Goal: Information Seeking & Learning: Learn about a topic

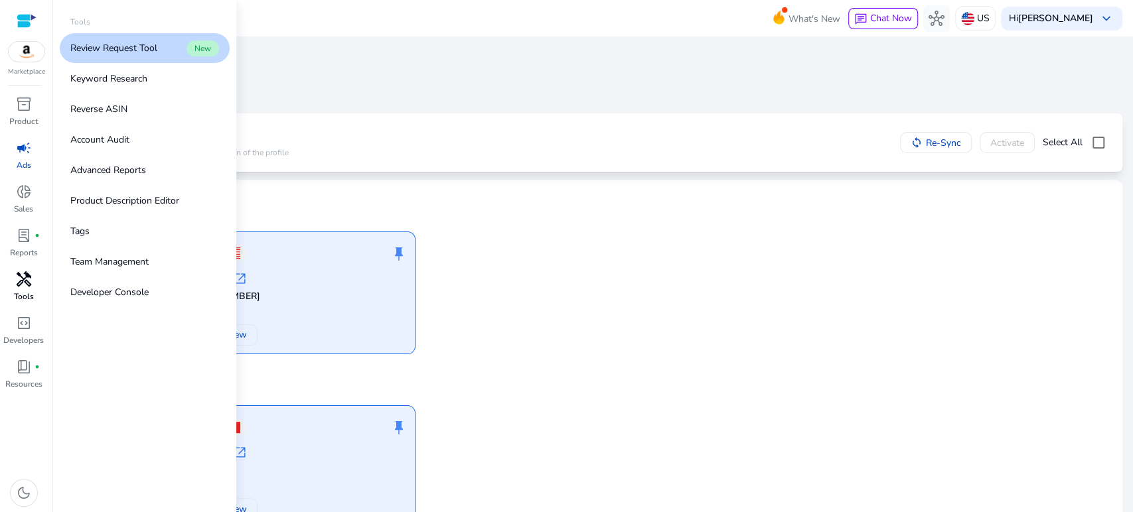
click at [21, 285] on span "handyman" at bounding box center [24, 279] width 16 height 16
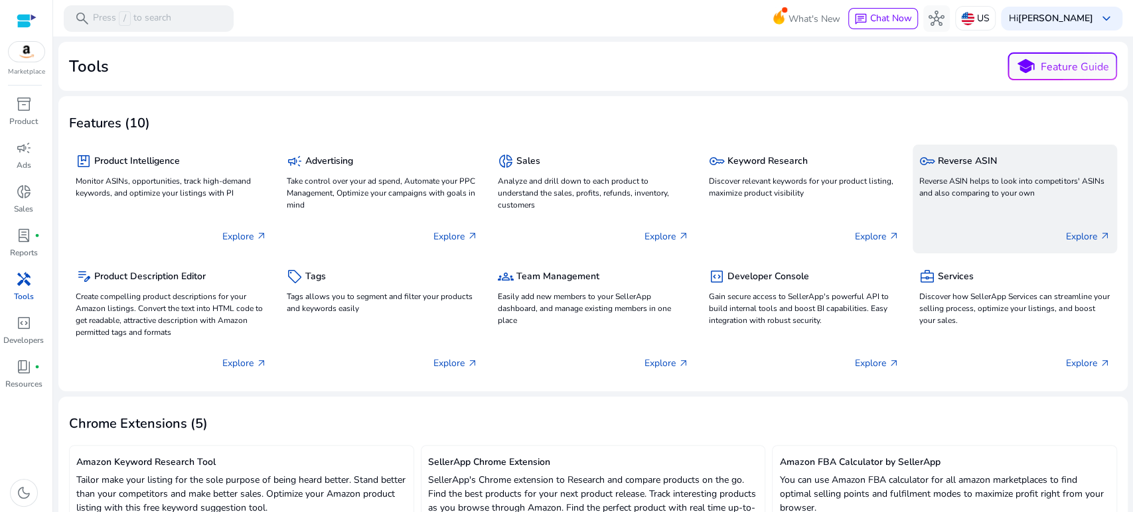
click at [942, 192] on p "Reverse ASIN helps to look into competitors' ASINs and also comparing to your o…" at bounding box center [1014, 187] width 191 height 24
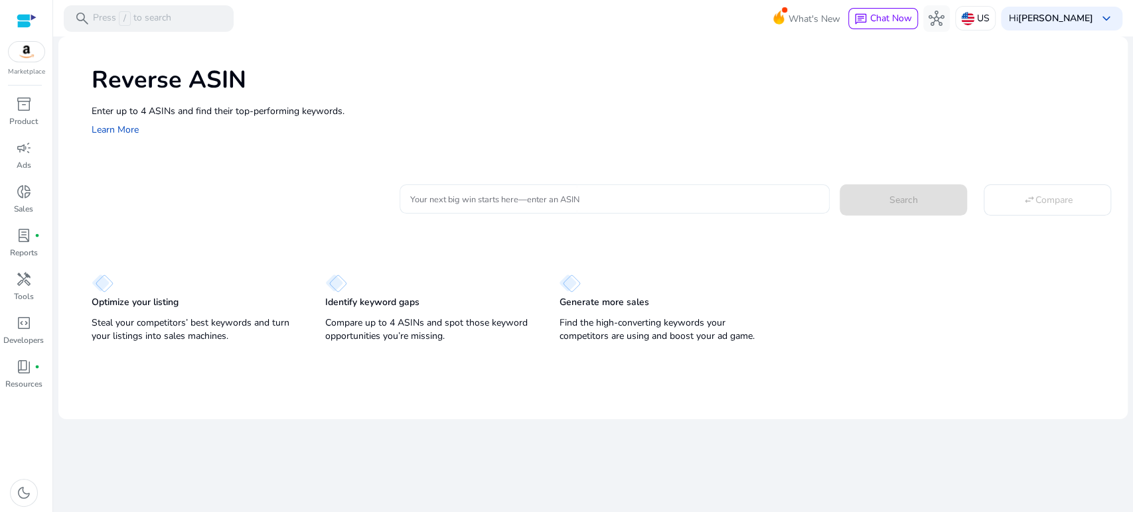
click at [558, 193] on input "Your next big win starts here—enter an ASIN" at bounding box center [614, 199] width 409 height 15
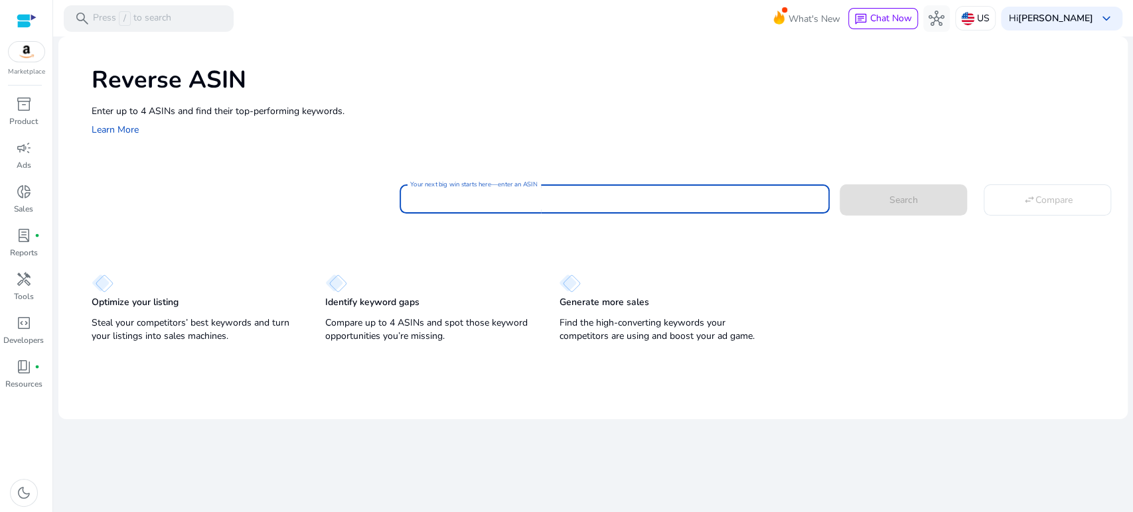
paste input "**********"
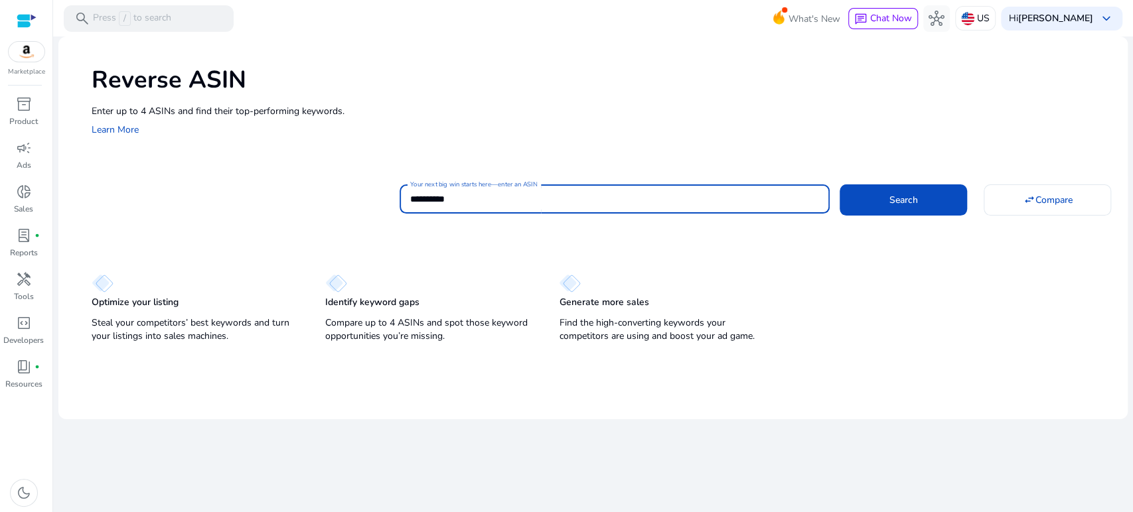
type input "**********"
click at [839, 184] on button "Search" at bounding box center [902, 199] width 127 height 31
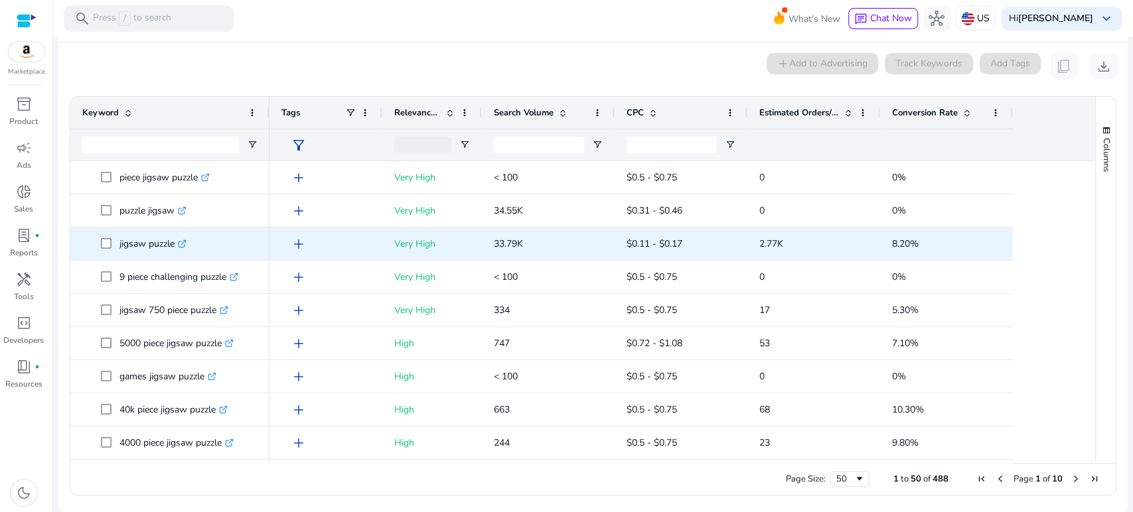
scroll to position [721, 0]
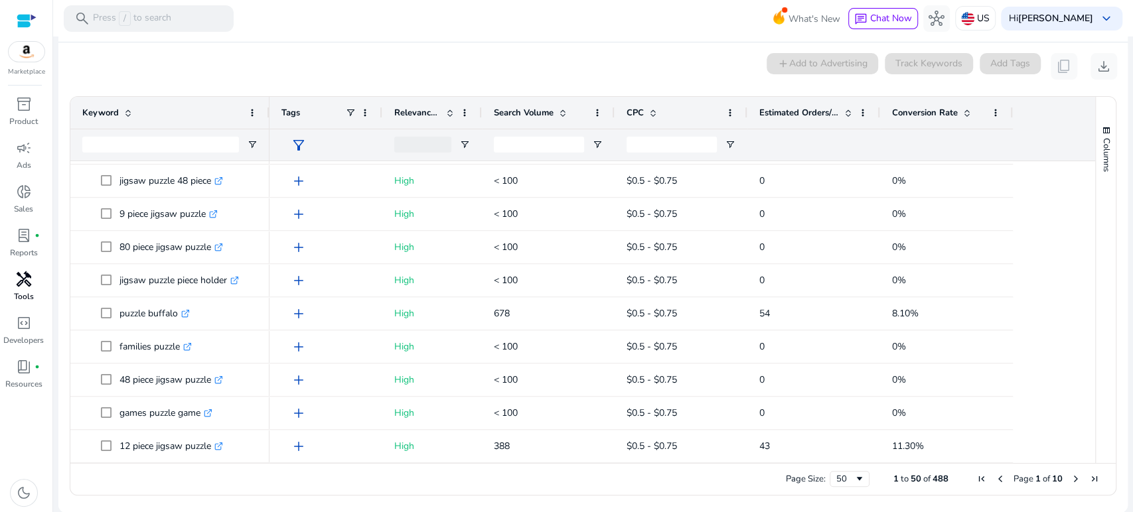
click at [24, 291] on p "Tools" at bounding box center [24, 297] width 20 height 12
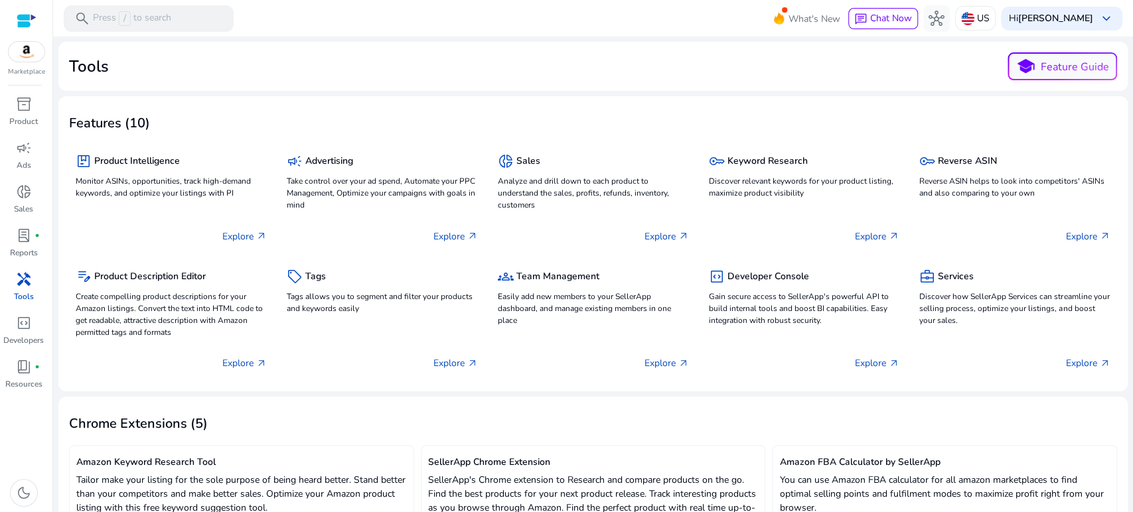
click at [559, 70] on div "Tools school Feature Guide" at bounding box center [593, 66] width 1048 height 28
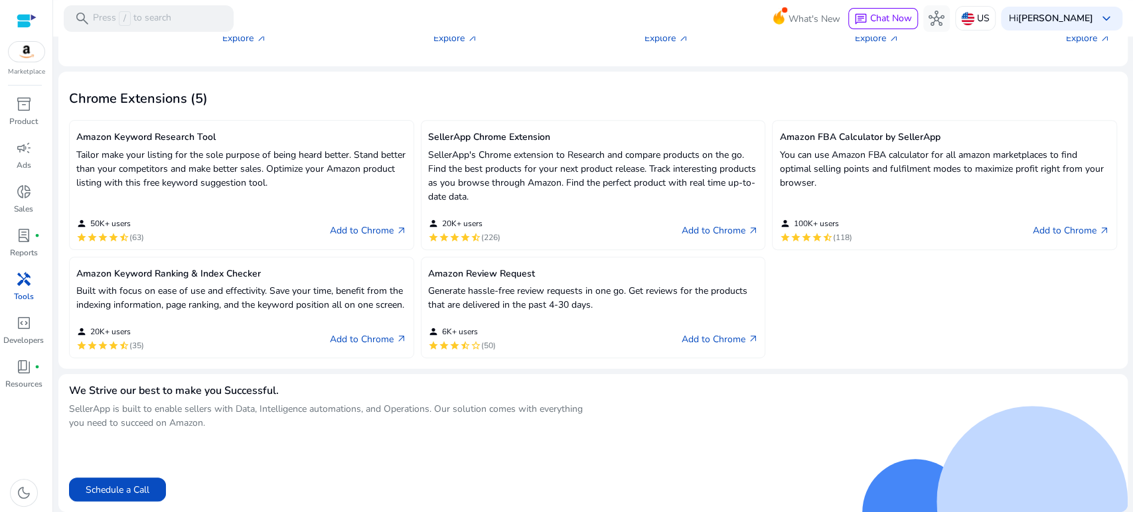
scroll to position [338, 0]
click at [363, 342] on link "Add to Chrome arrow_outward" at bounding box center [368, 339] width 77 height 16
click at [364, 338] on link "Add to Chrome arrow_outward" at bounding box center [368, 339] width 77 height 16
click at [18, 104] on span "inventory_2" at bounding box center [24, 104] width 16 height 16
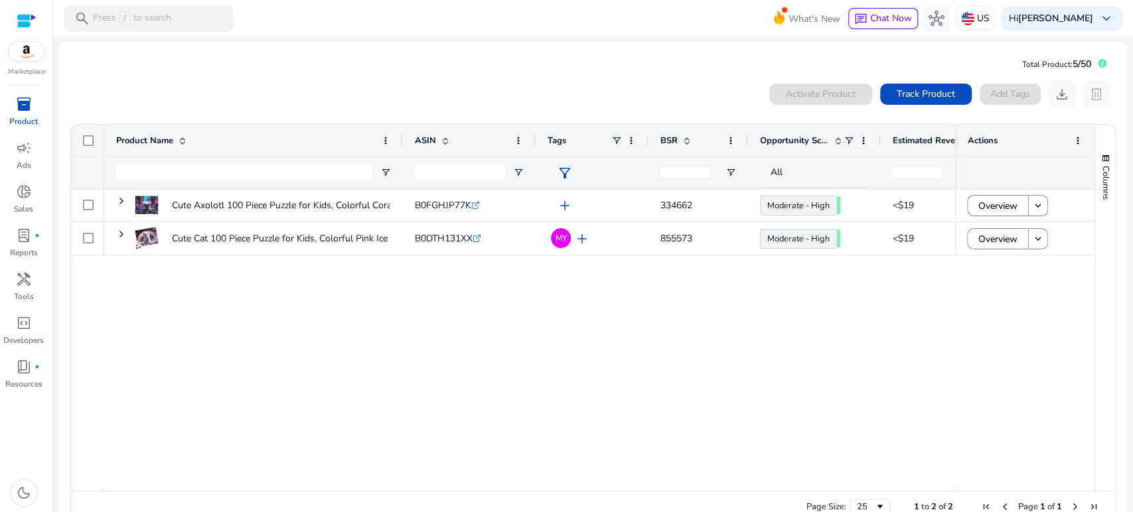
click at [442, 337] on div "Cute Axolotl 100 Piece Puzzle for Kids, Colorful Coral Reef Jigsaw,... B0FGHJP7…" at bounding box center [529, 338] width 851 height 298
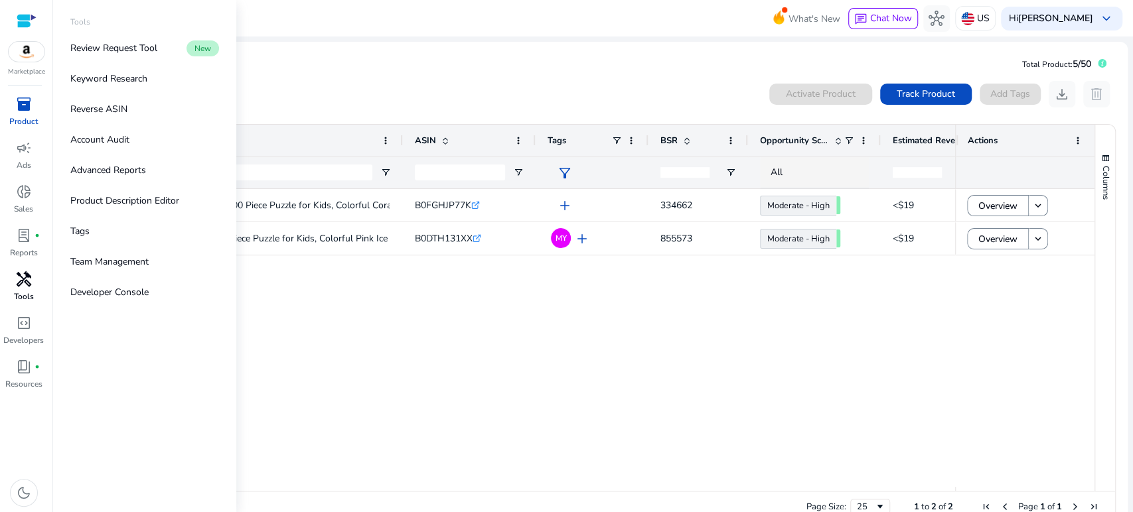
click at [21, 287] on span "handyman" at bounding box center [24, 279] width 16 height 16
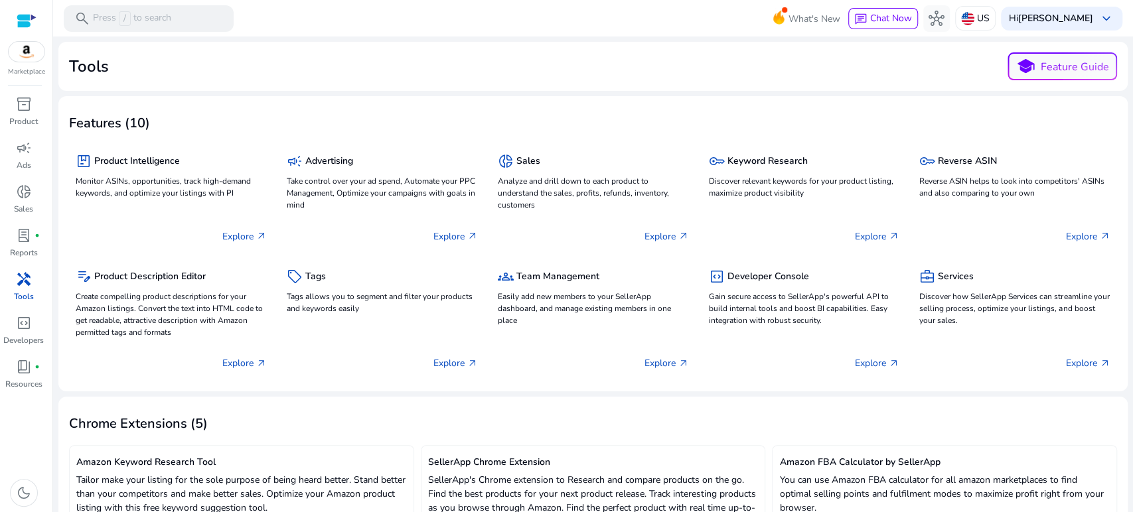
click at [370, 78] on div "Tools school Feature Guide" at bounding box center [593, 66] width 1048 height 28
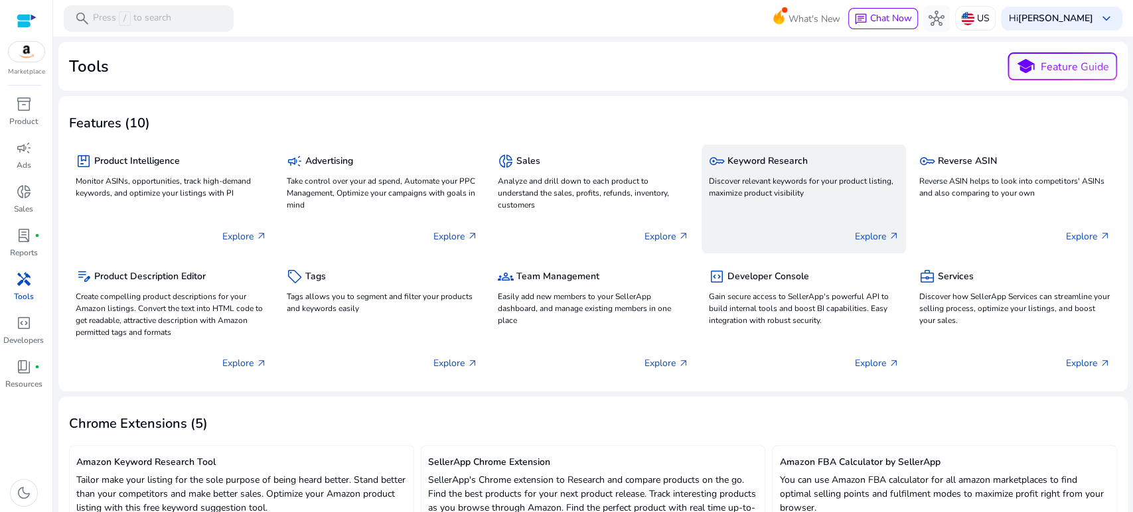
click at [763, 186] on p "Discover relevant keywords for your product listing, maximize product visibility" at bounding box center [803, 187] width 191 height 24
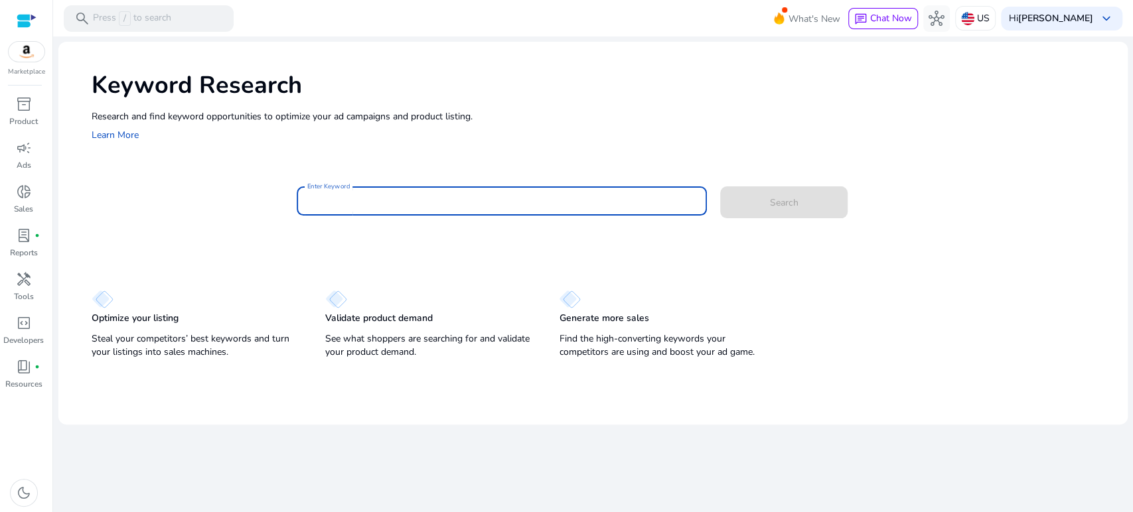
click at [393, 202] on input "Enter Keyword" at bounding box center [501, 201] width 389 height 15
paste input "**********"
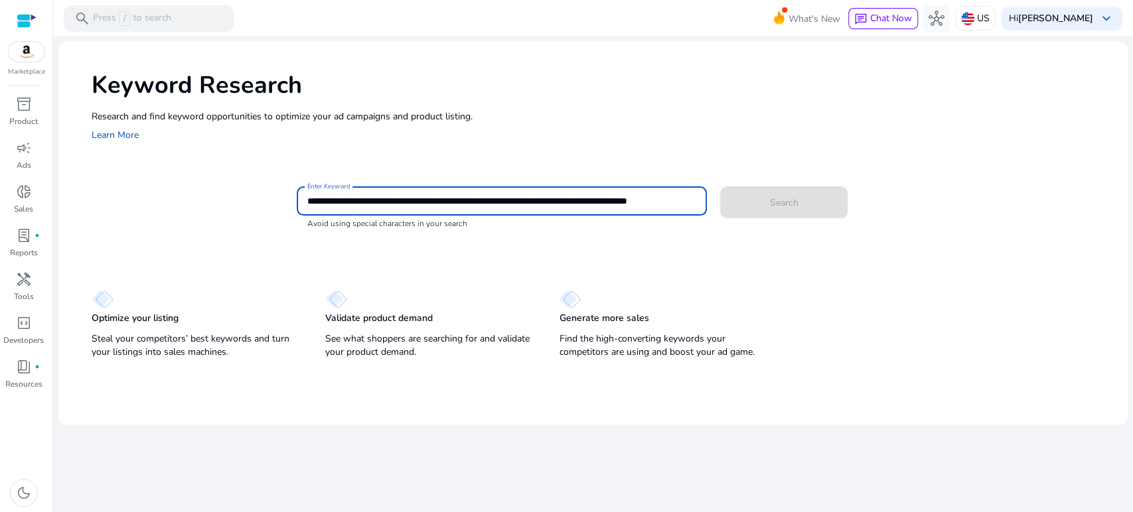
click at [634, 199] on input "**********" at bounding box center [501, 201] width 389 height 15
drag, startPoint x: 691, startPoint y: 200, endPoint x: 708, endPoint y: 198, distance: 16.7
click at [708, 198] on div "**********" at bounding box center [707, 207] width 820 height 43
click at [694, 201] on input "**********" at bounding box center [501, 201] width 389 height 15
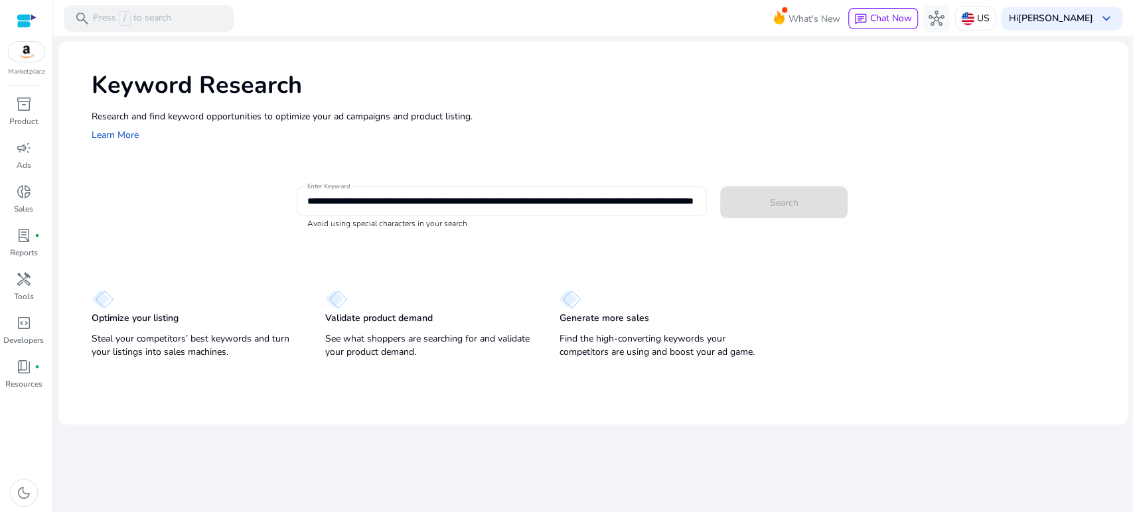
scroll to position [0, 0]
click at [695, 201] on div "**********" at bounding box center [502, 200] width 410 height 29
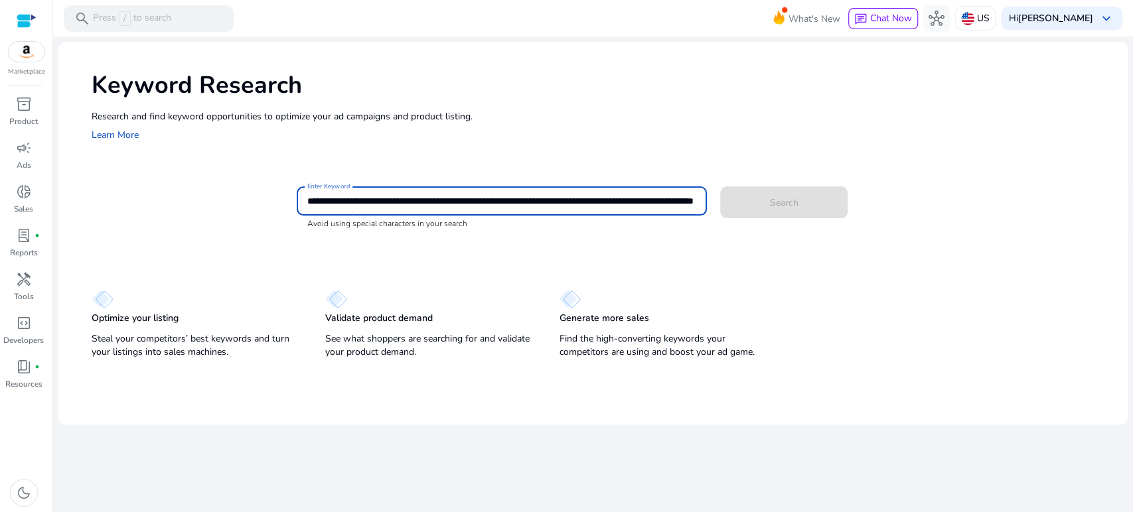
click at [319, 197] on input "**********" at bounding box center [501, 201] width 389 height 15
type input "**********"
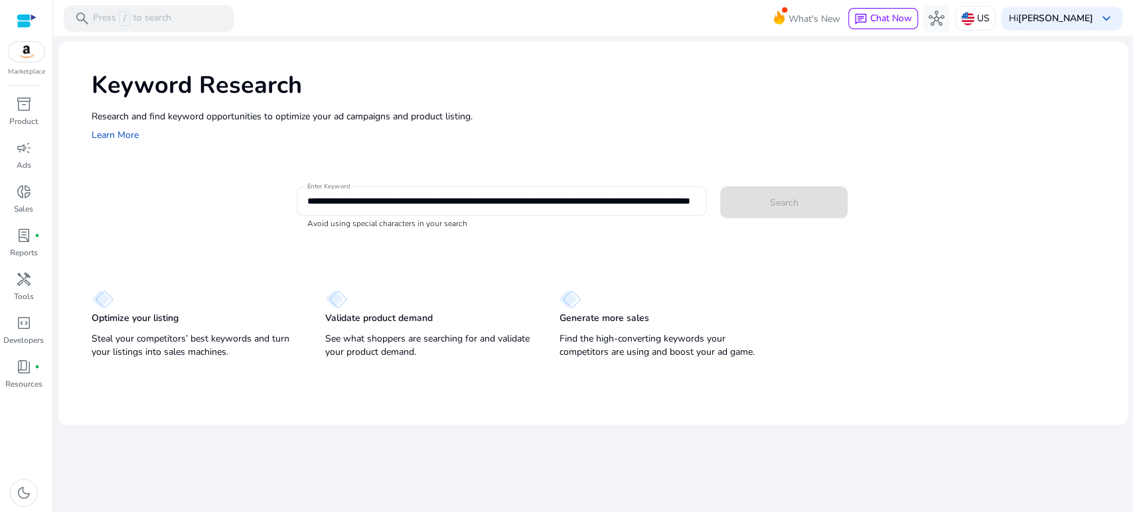
scroll to position [0, 0]
click at [750, 203] on app-sp-search-button "Search" at bounding box center [783, 200] width 127 height 12
drag, startPoint x: 305, startPoint y: 200, endPoint x: 522, endPoint y: 182, distance: 217.7
click at [522, 182] on mat-card "**********" at bounding box center [610, 208] width 1036 height 64
click at [670, 195] on input "**********" at bounding box center [501, 201] width 389 height 15
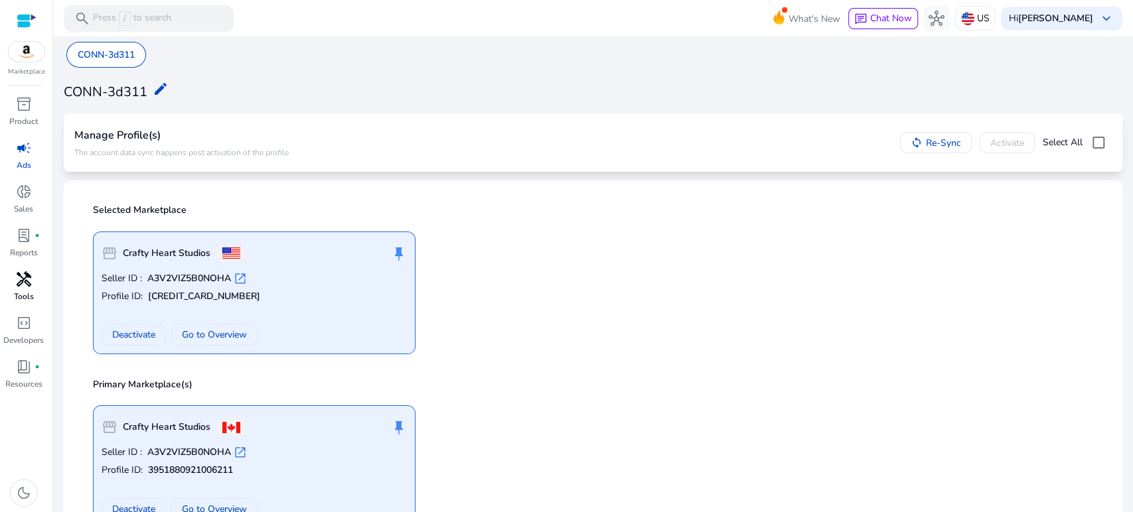
click at [25, 280] on span "handyman" at bounding box center [24, 279] width 16 height 16
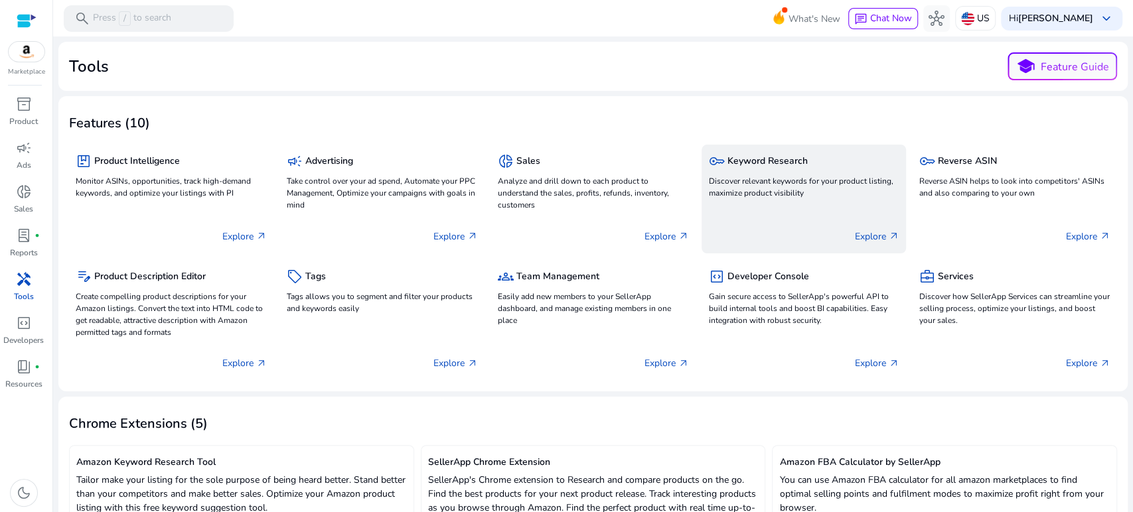
click at [764, 178] on p "Discover relevant keywords for your product listing, maximize product visibility" at bounding box center [803, 187] width 191 height 24
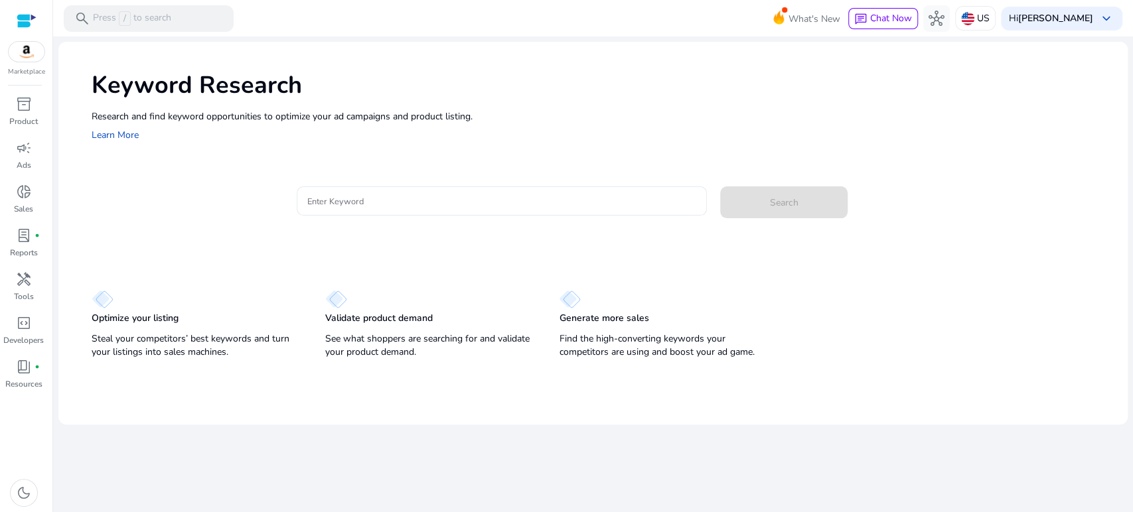
click at [460, 195] on input "Enter Keyword" at bounding box center [501, 201] width 389 height 15
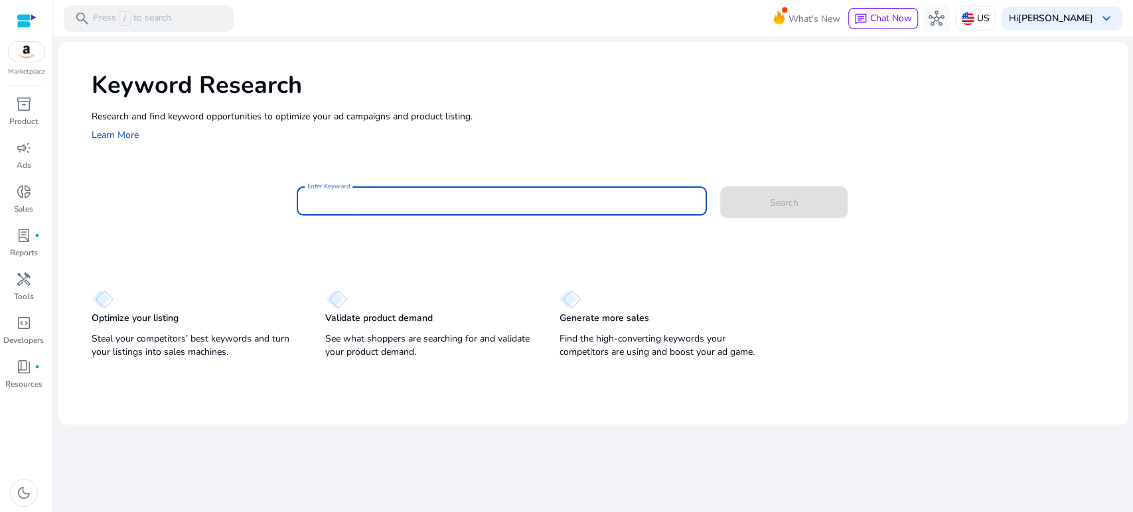
paste input "**********"
type input "**********"
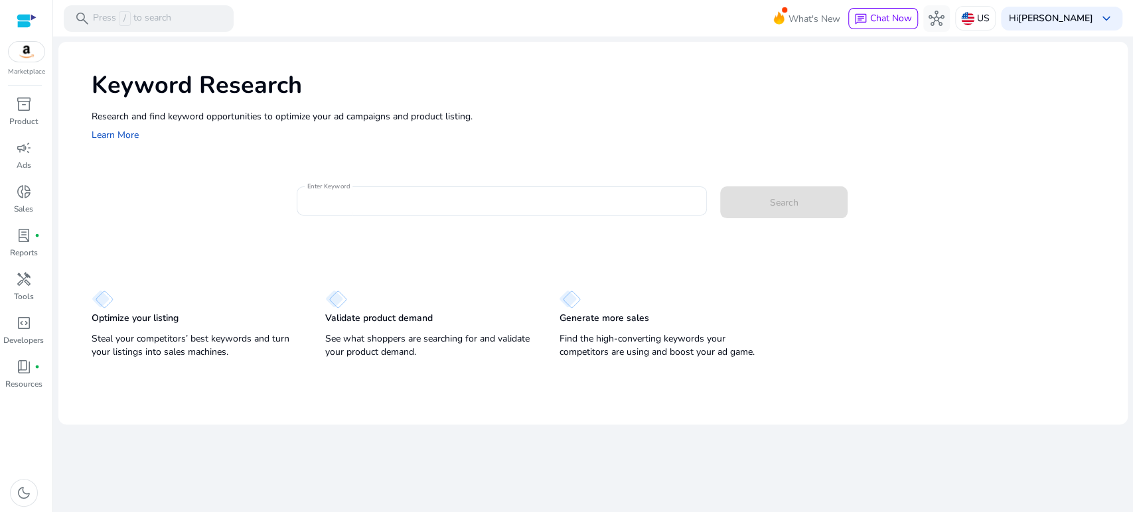
click at [214, 214] on div "Enter Keyword Search" at bounding box center [604, 207] width 1025 height 43
click at [336, 206] on input "Enter Keyword" at bounding box center [501, 201] width 389 height 15
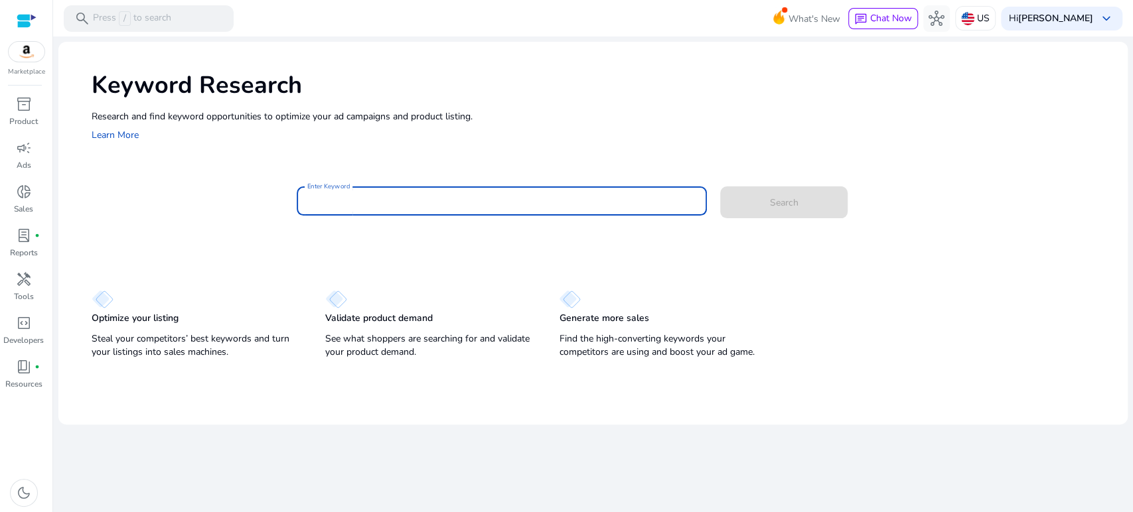
paste input "**********"
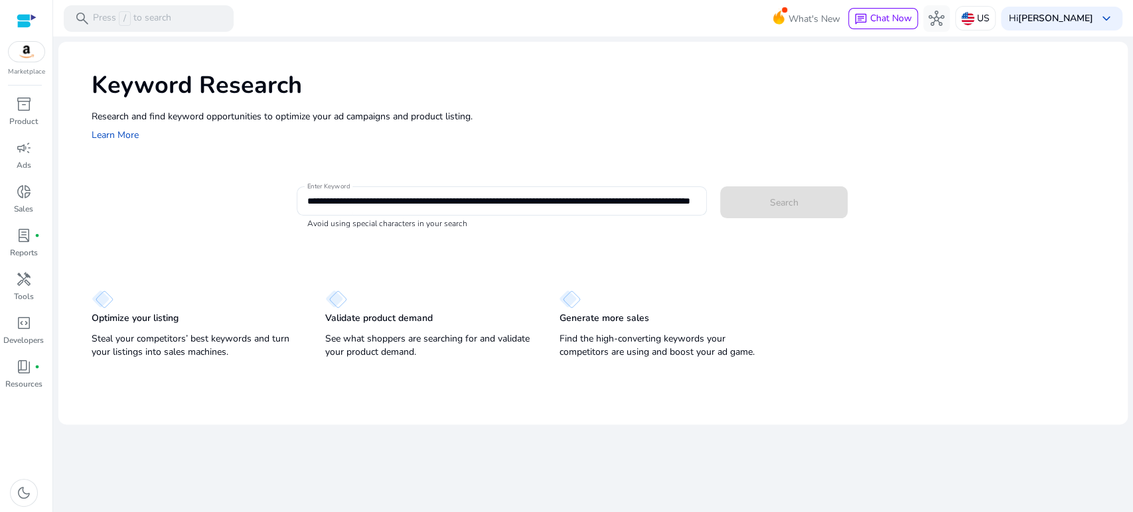
click at [772, 198] on app-sp-search-button "Search" at bounding box center [783, 200] width 127 height 12
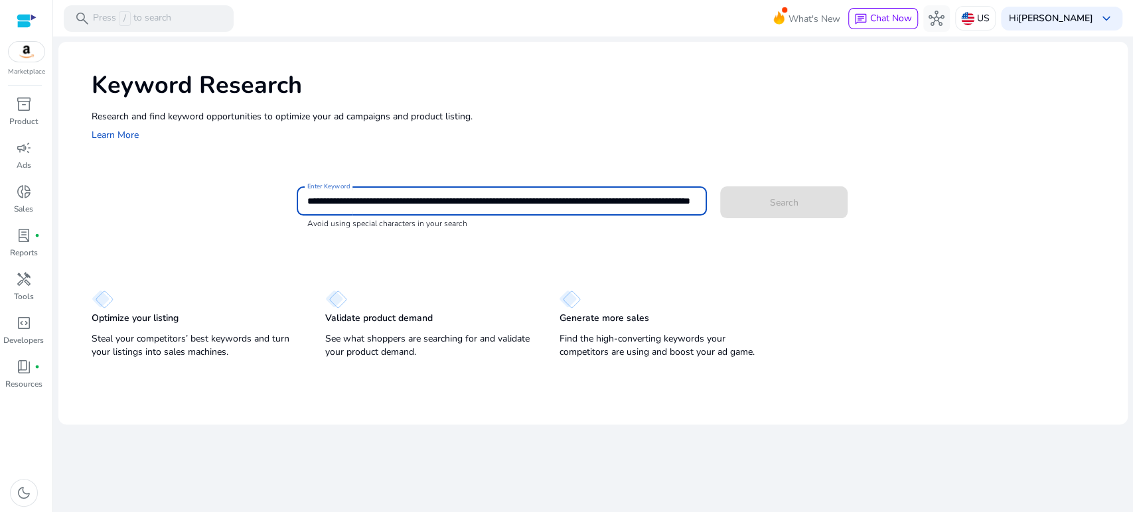
scroll to position [0, 104]
drag, startPoint x: 416, startPoint y: 203, endPoint x: 855, endPoint y: 198, distance: 439.3
click at [856, 198] on div "**********" at bounding box center [707, 207] width 820 height 43
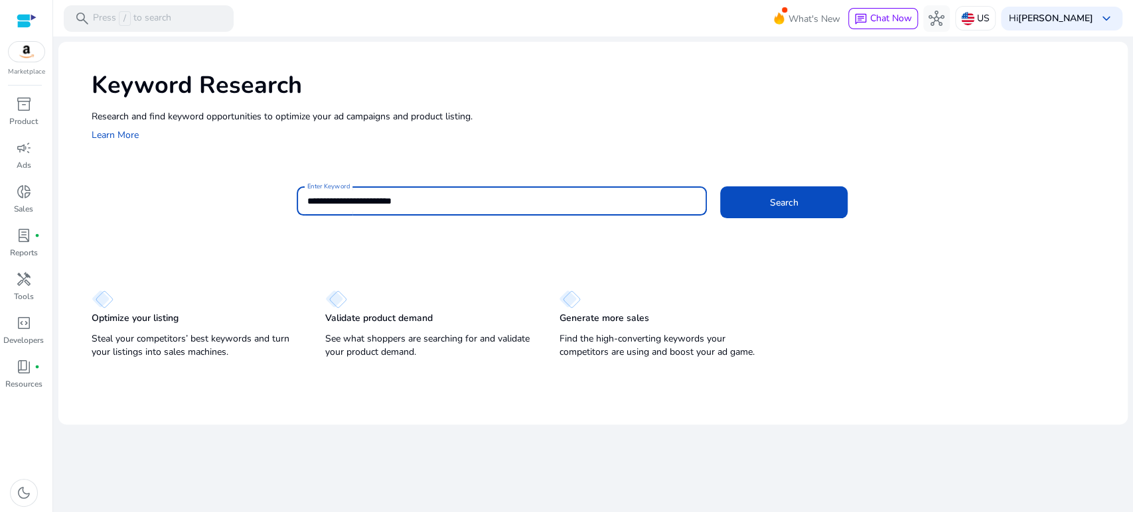
click at [720, 186] on button "Search" at bounding box center [783, 202] width 127 height 32
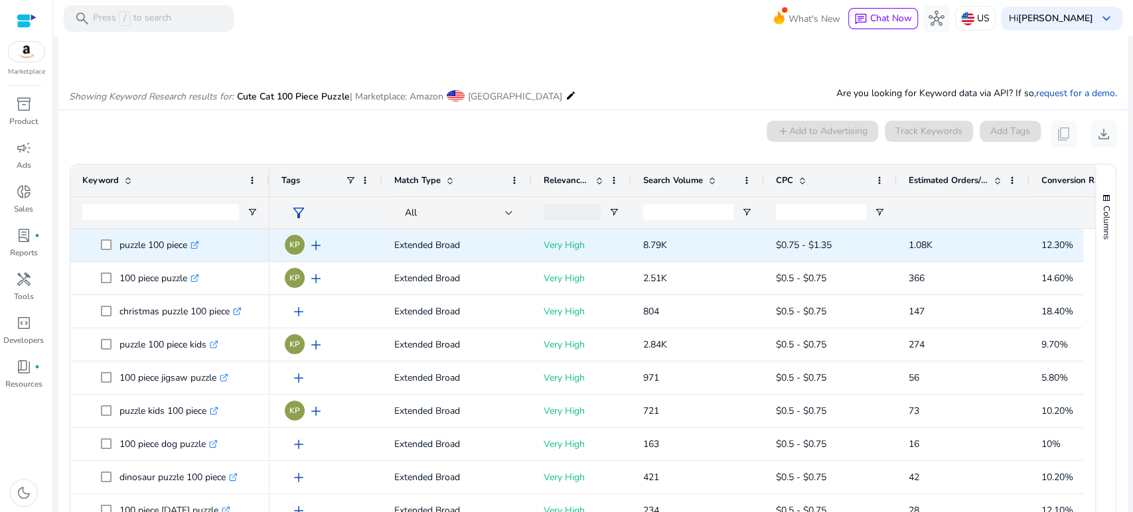
scroll to position [113, 0]
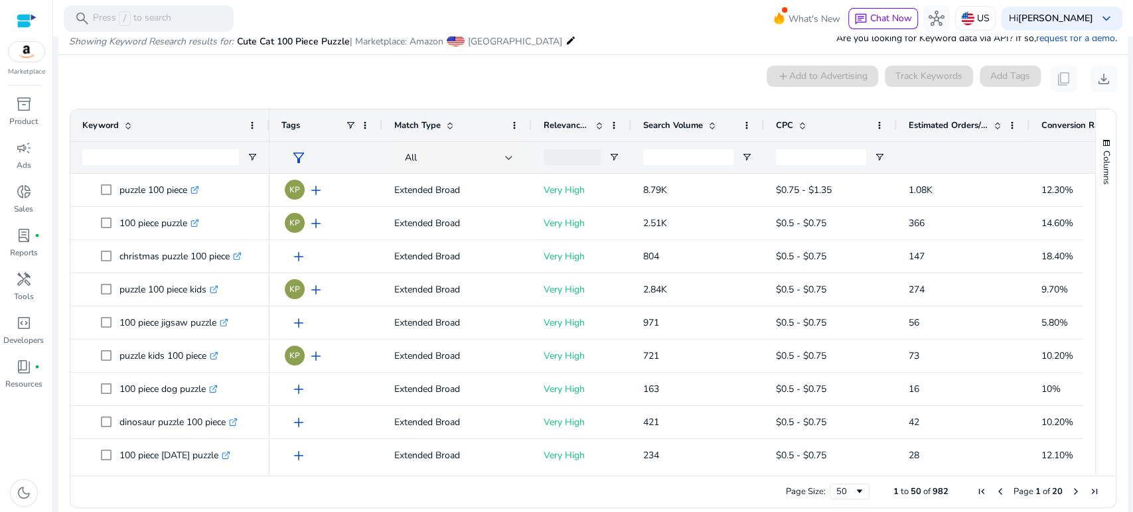
click at [924, 124] on span "Estimated Orders/Month" at bounding box center [948, 125] width 80 height 12
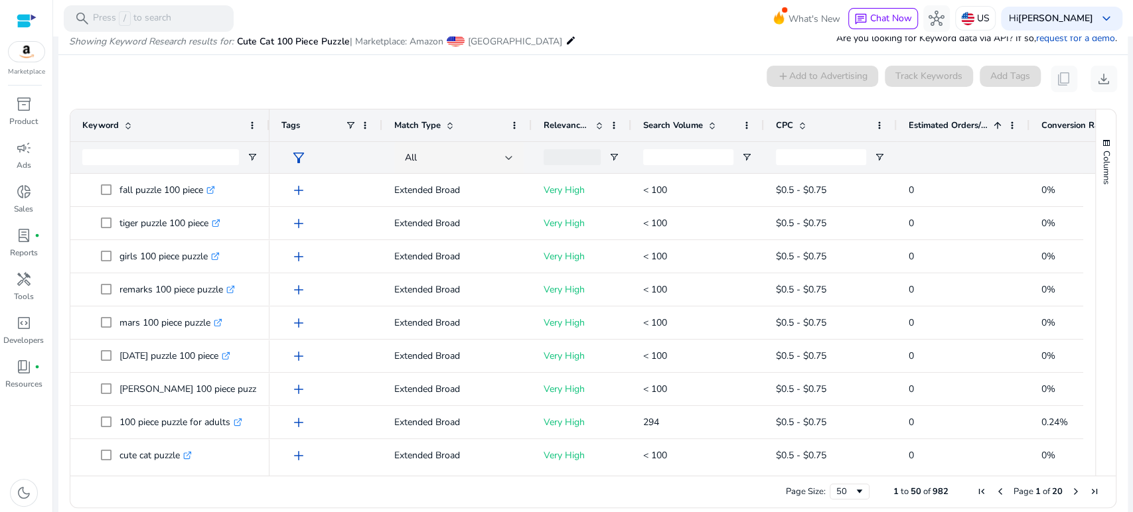
click at [924, 124] on span "Estimated Orders/Month" at bounding box center [948, 125] width 80 height 12
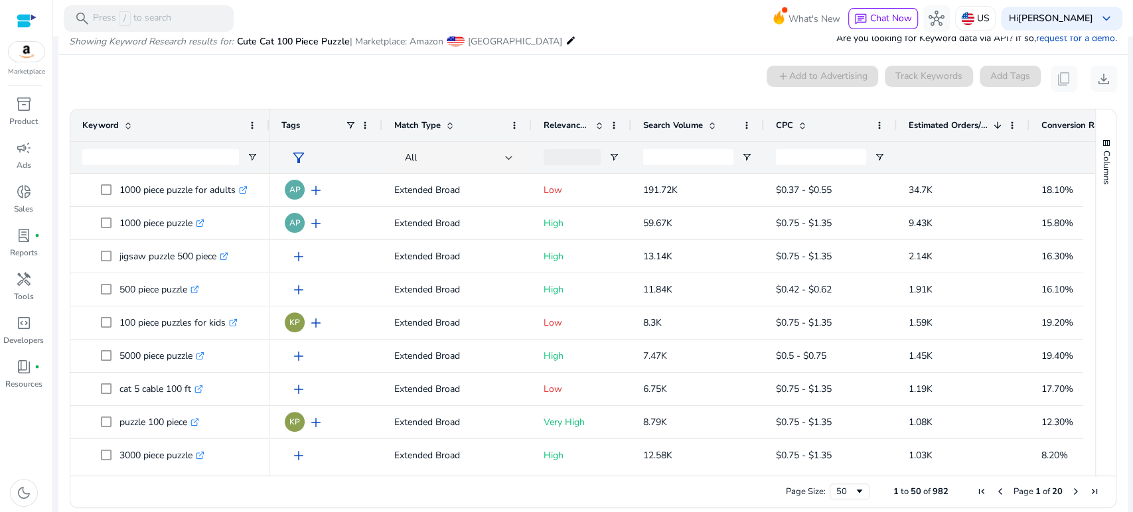
click at [301, 76] on div "0 keyword(s) selected add Add to Advertising Track Keywords Add Tags content_co…" at bounding box center [593, 79] width 1048 height 27
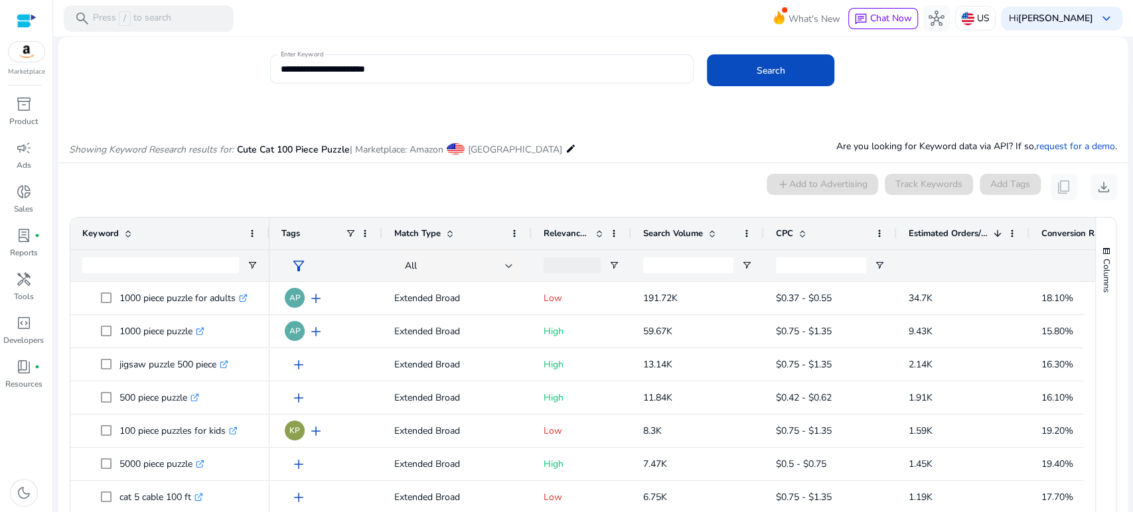
scroll to position [0, 0]
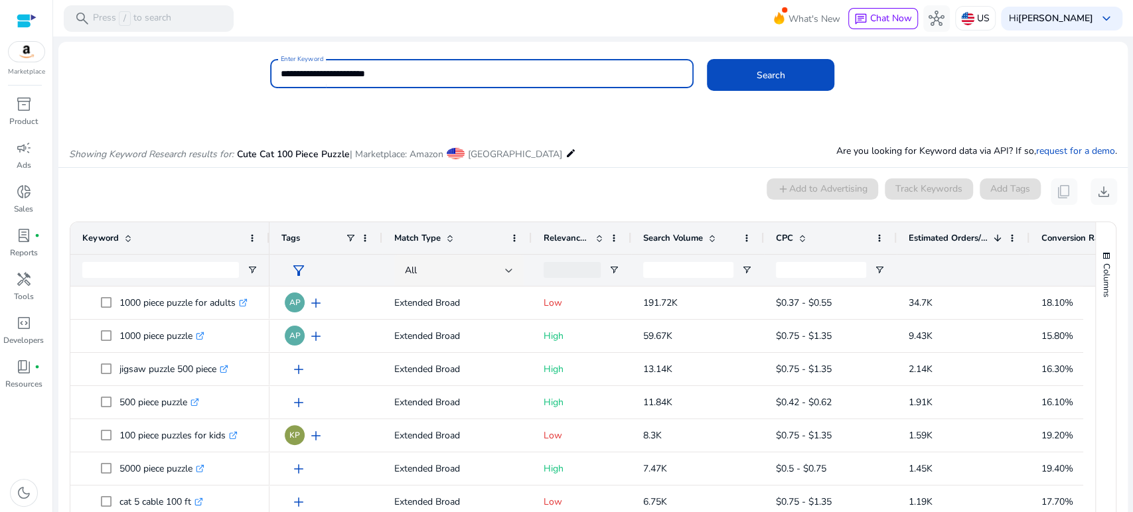
drag, startPoint x: 404, startPoint y: 70, endPoint x: 208, endPoint y: 73, distance: 195.8
click at [208, 73] on div "**********" at bounding box center [587, 80] width 1058 height 43
paste input "*"
click at [707, 59] on button "Search" at bounding box center [770, 75] width 127 height 32
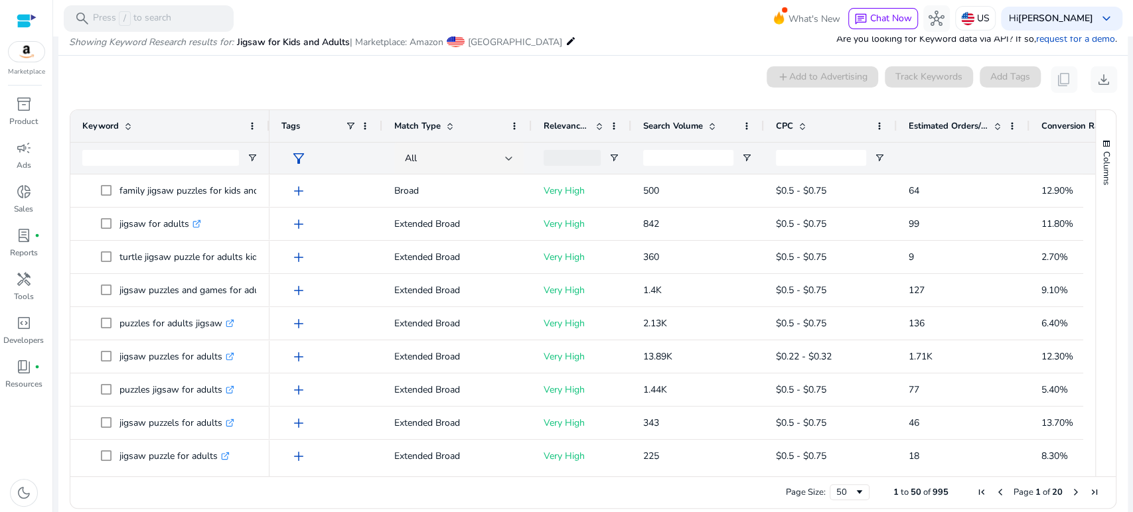
scroll to position [113, 0]
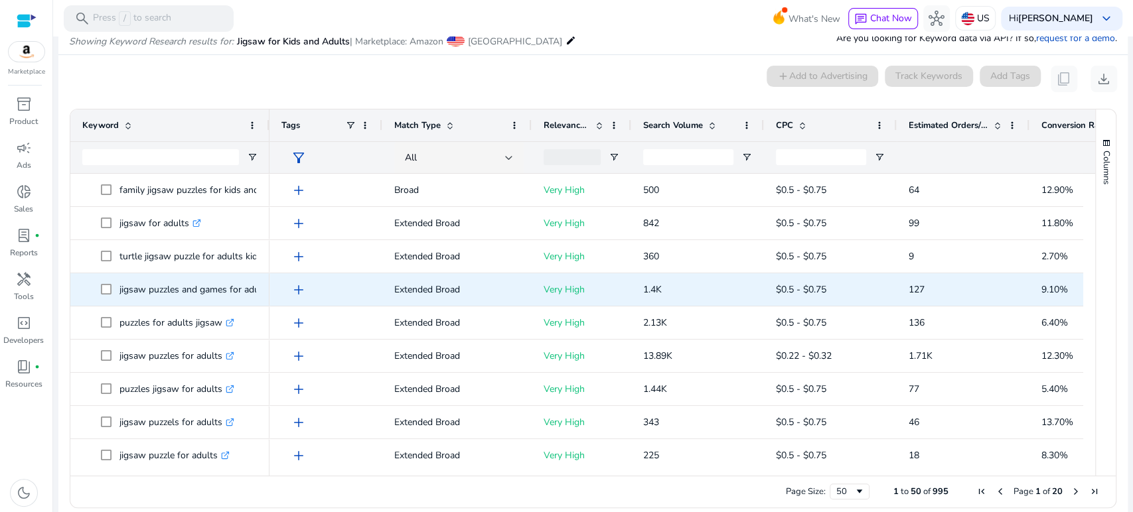
click at [239, 287] on p "jigsaw puzzles and games for adults .st0{fill:#2c8af8}" at bounding box center [200, 289] width 163 height 27
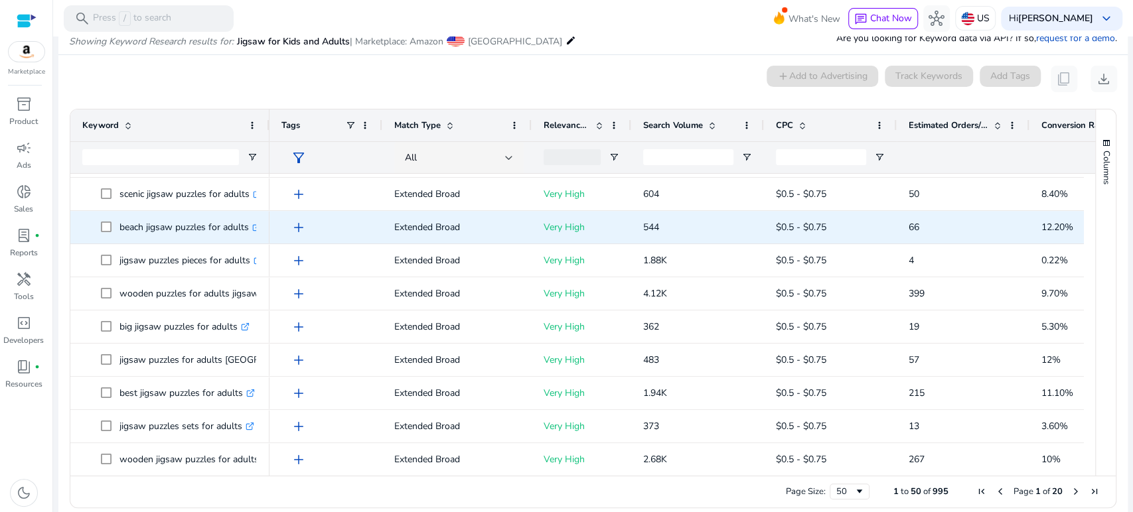
scroll to position [885, 0]
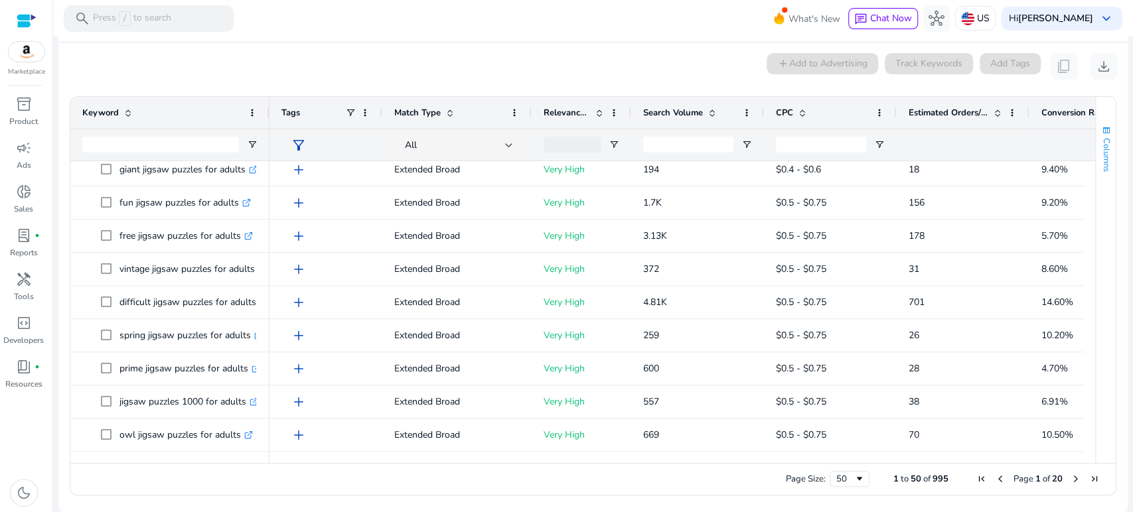
drag, startPoint x: 1090, startPoint y: 414, endPoint x: 1109, endPoint y: 165, distance: 250.3
click at [1109, 167] on div "Columns" at bounding box center [1106, 280] width 20 height 366
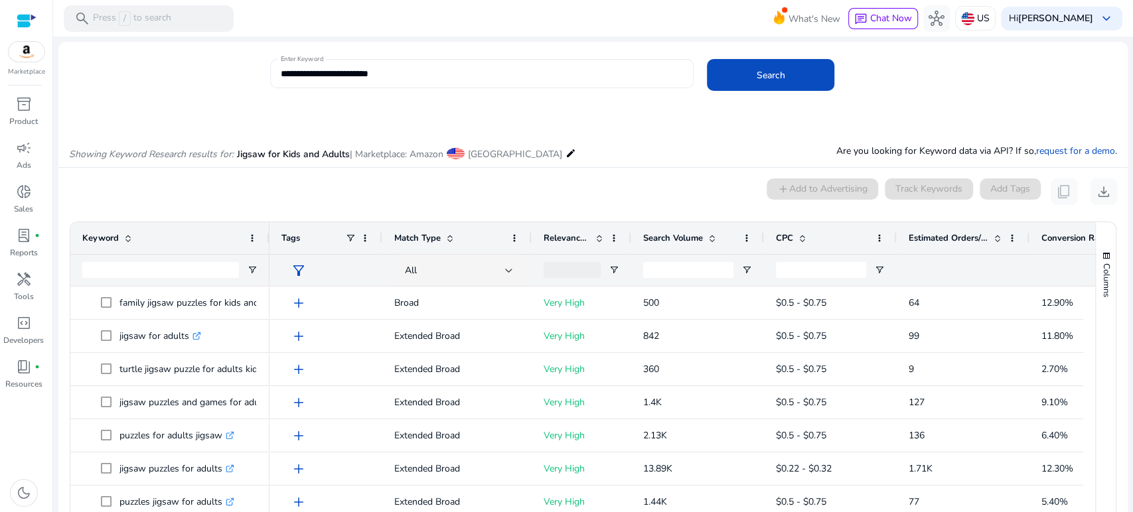
click at [384, 73] on input "**********" at bounding box center [481, 73] width 400 height 15
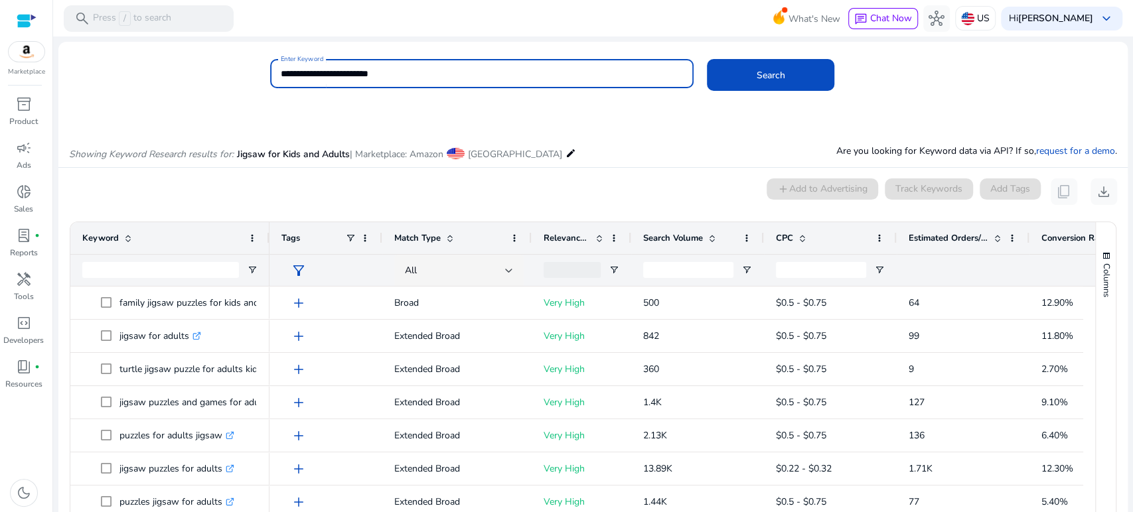
drag, startPoint x: 376, startPoint y: 70, endPoint x: 238, endPoint y: 62, distance: 137.5
click at [239, 62] on div "**********" at bounding box center [587, 80] width 1058 height 43
click at [707, 59] on button "Search" at bounding box center [770, 75] width 127 height 32
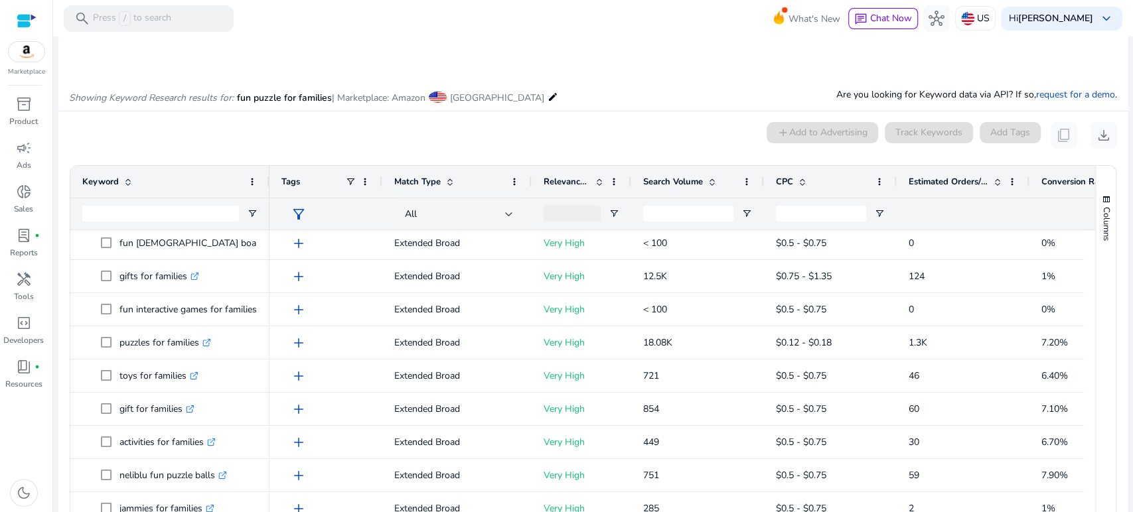
scroll to position [0, 0]
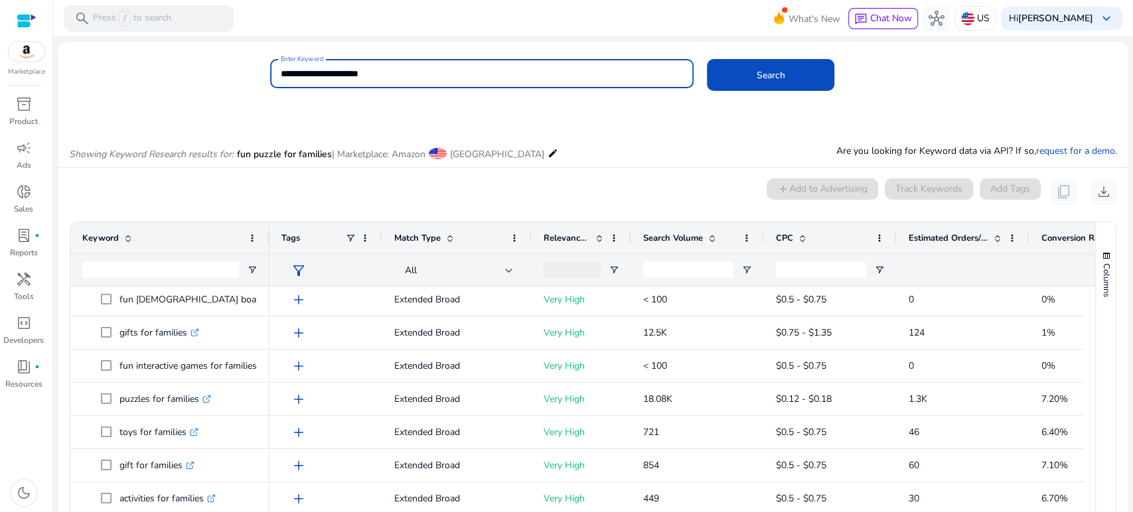
drag, startPoint x: 380, startPoint y: 70, endPoint x: 214, endPoint y: 70, distance: 166.6
click at [214, 70] on div "**********" at bounding box center [587, 80] width 1058 height 43
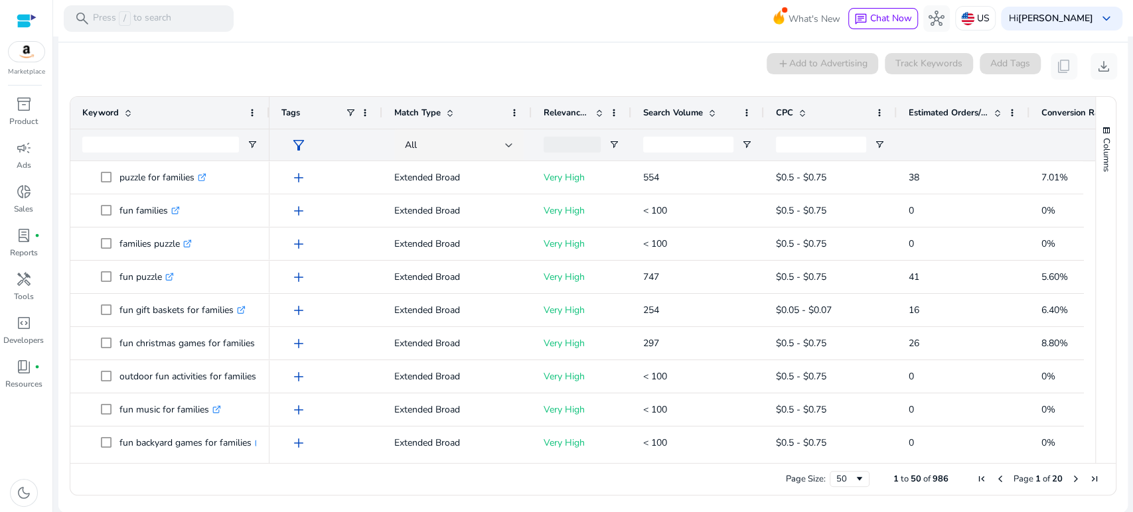
scroll to position [368, 0]
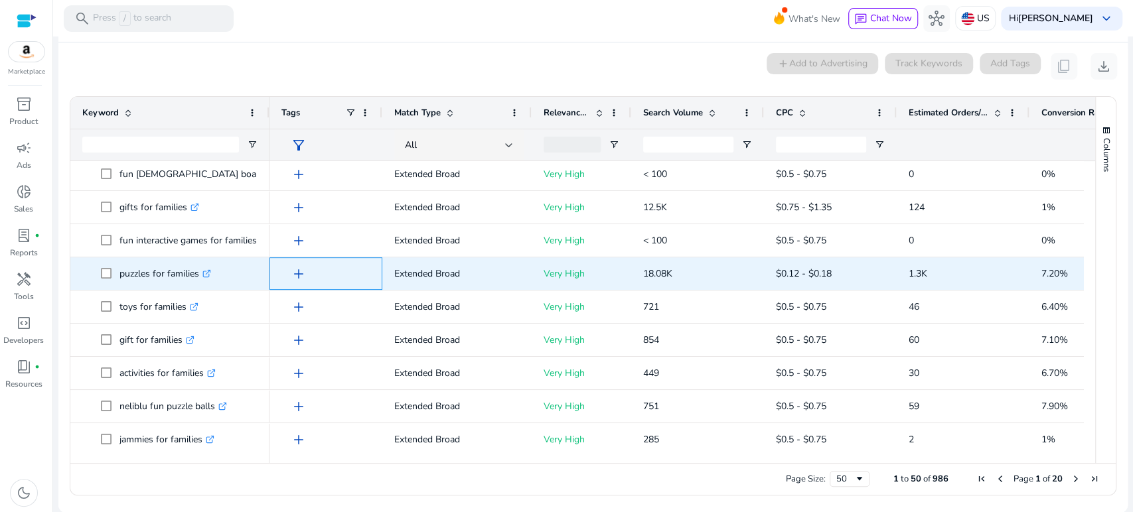
click at [297, 275] on span "add" at bounding box center [299, 274] width 16 height 16
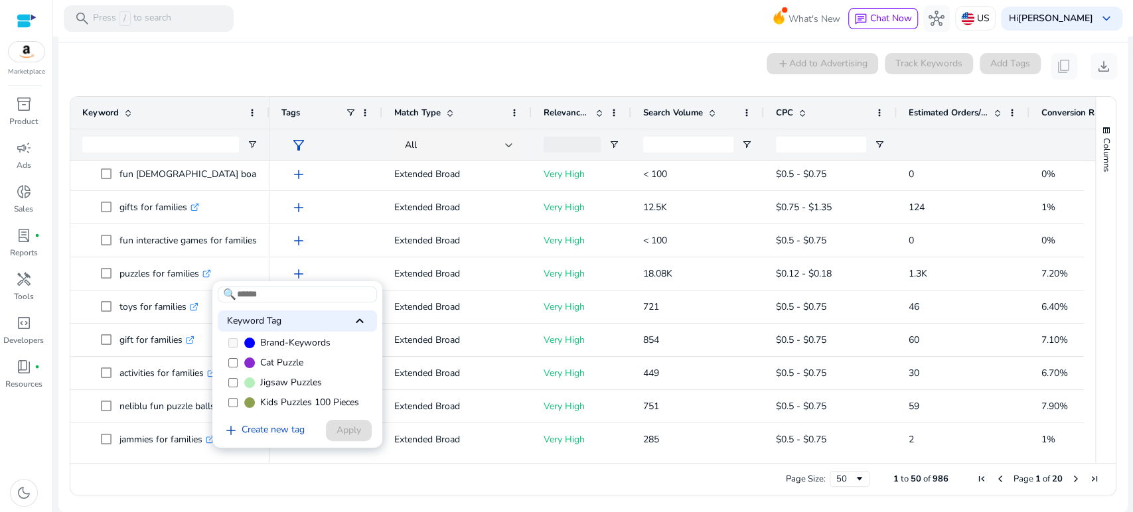
scroll to position [53, 0]
click at [264, 381] on span "Jigsaw Puzzles" at bounding box center [291, 382] width 62 height 13
click at [348, 432] on span "Apply" at bounding box center [348, 430] width 25 height 14
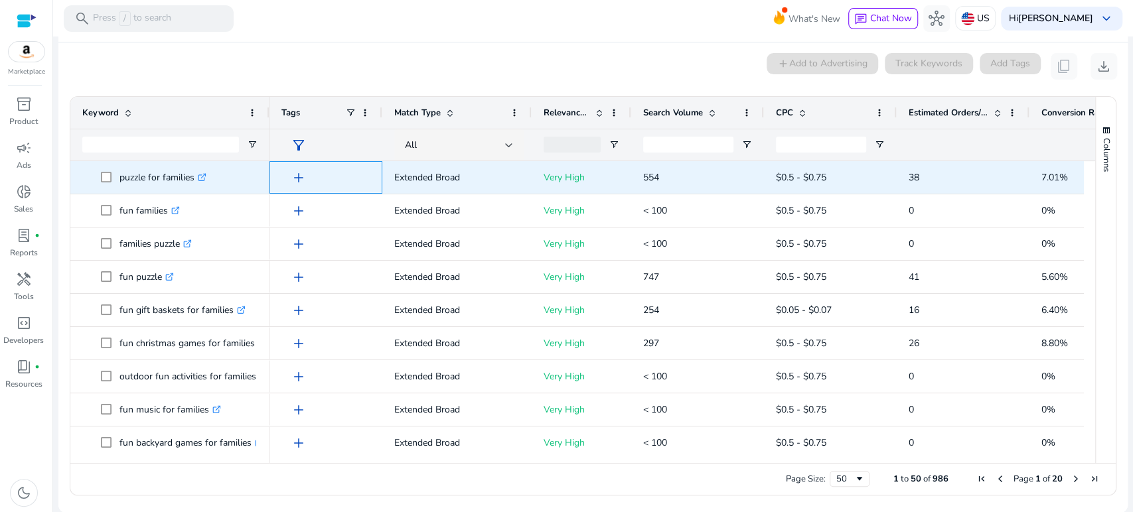
click at [297, 175] on span "add" at bounding box center [299, 178] width 16 height 16
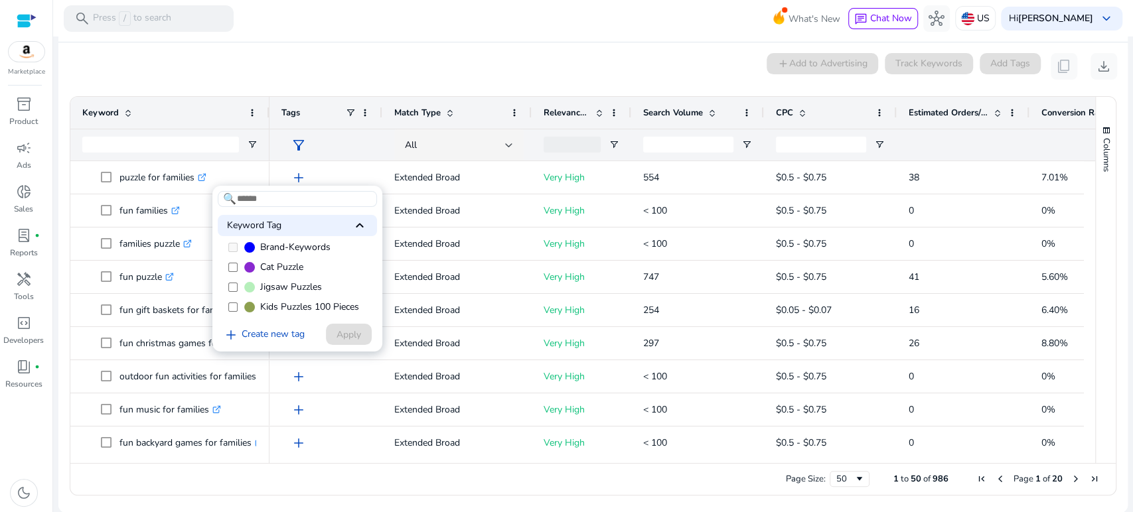
click at [267, 285] on span "Jigsaw Puzzles" at bounding box center [291, 287] width 62 height 13
click at [341, 333] on span "Apply" at bounding box center [348, 335] width 25 height 14
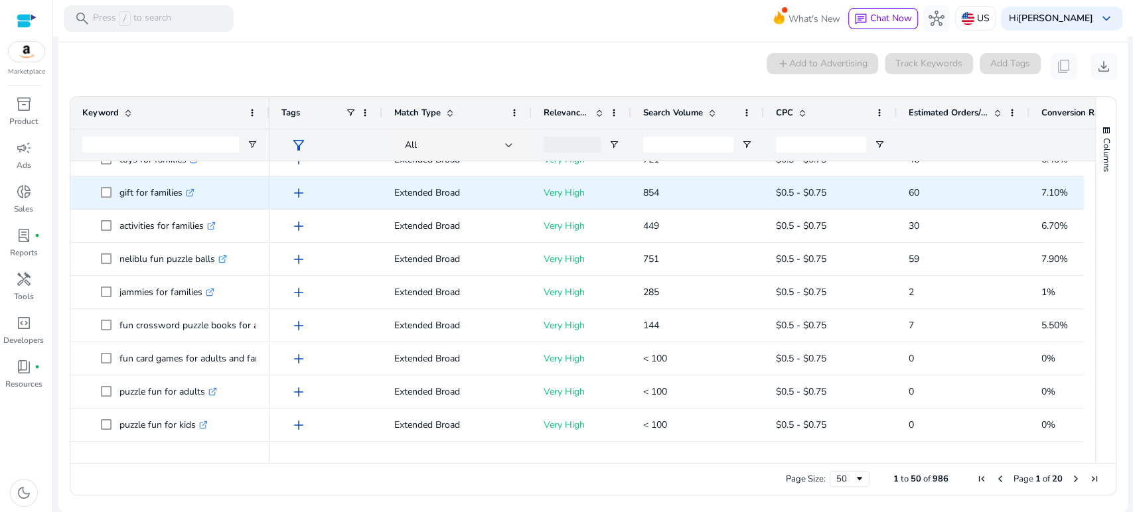
click at [299, 188] on span "add" at bounding box center [299, 193] width 16 height 16
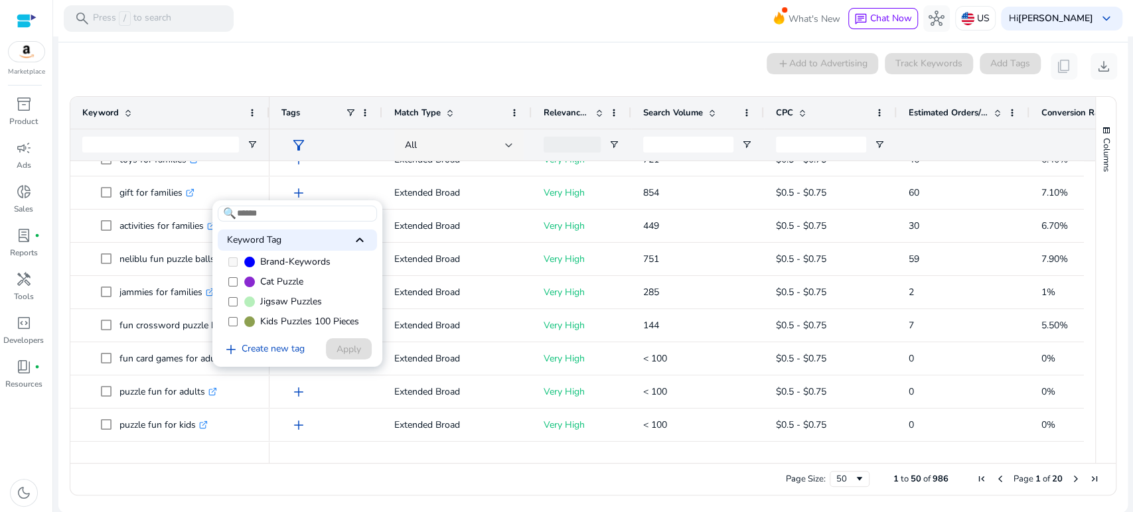
click at [260, 301] on span "Jigsaw Puzzles" at bounding box center [291, 301] width 62 height 13
click at [338, 344] on span "Apply" at bounding box center [348, 349] width 25 height 14
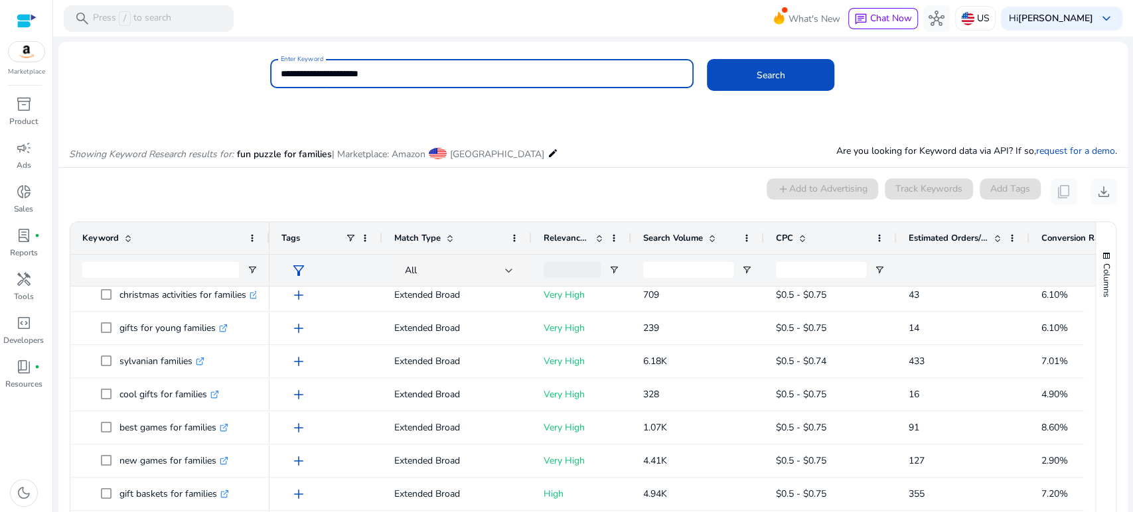
drag, startPoint x: 413, startPoint y: 77, endPoint x: 228, endPoint y: 76, distance: 185.8
click at [228, 76] on div "**********" at bounding box center [587, 80] width 1058 height 43
type input "******"
click at [707, 59] on button "Search" at bounding box center [770, 75] width 127 height 32
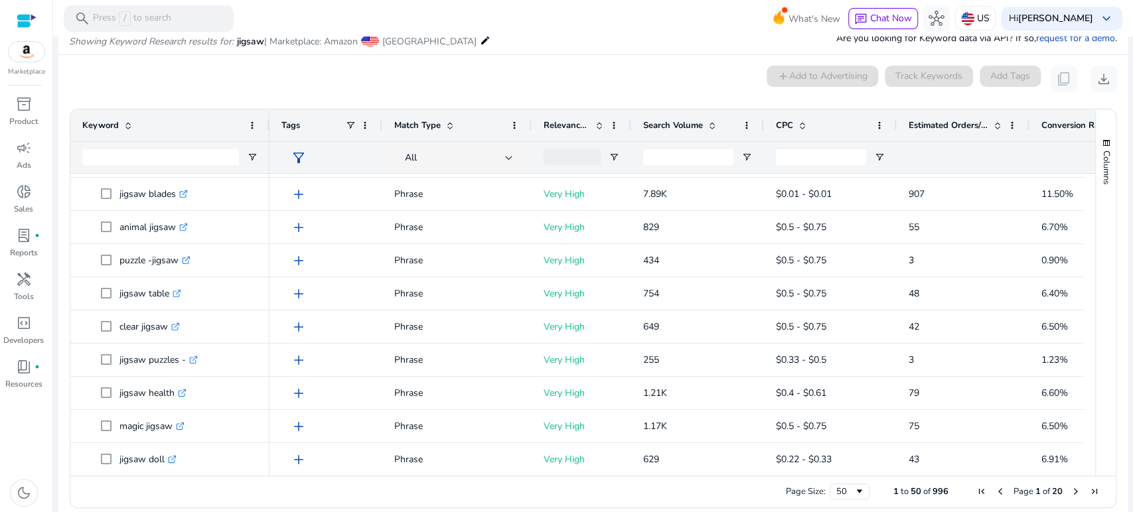
click at [948, 124] on span "Estimated Orders/Month" at bounding box center [948, 125] width 80 height 12
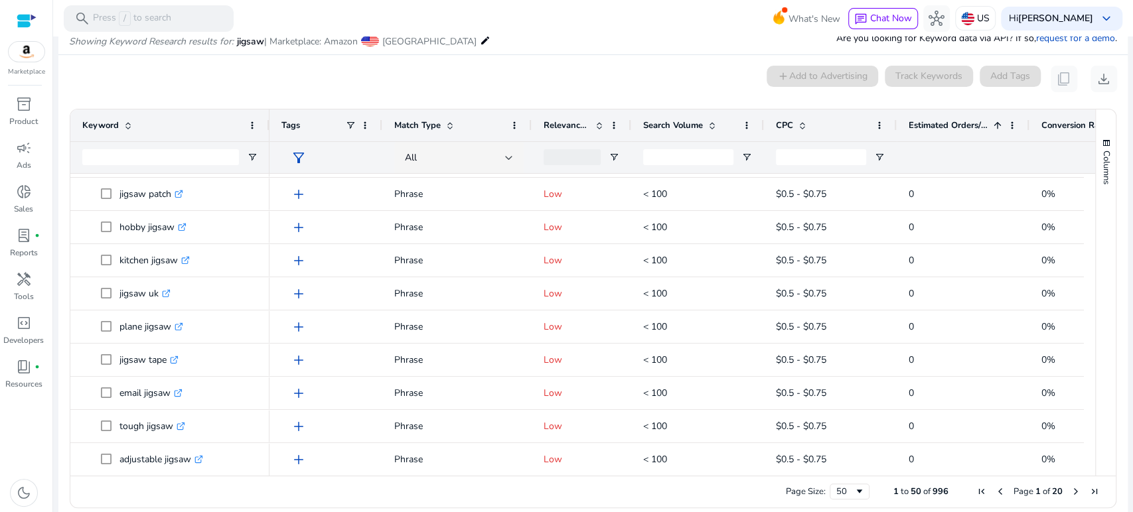
click at [948, 124] on span "Estimated Orders/Month" at bounding box center [948, 125] width 80 height 12
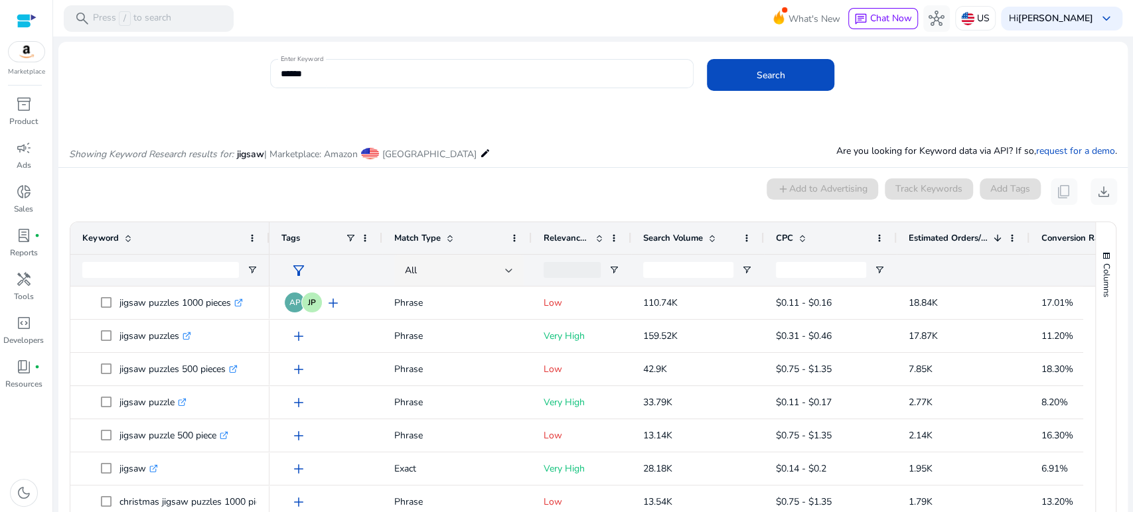
click at [568, 238] on span "Relevance Score" at bounding box center [566, 238] width 46 height 12
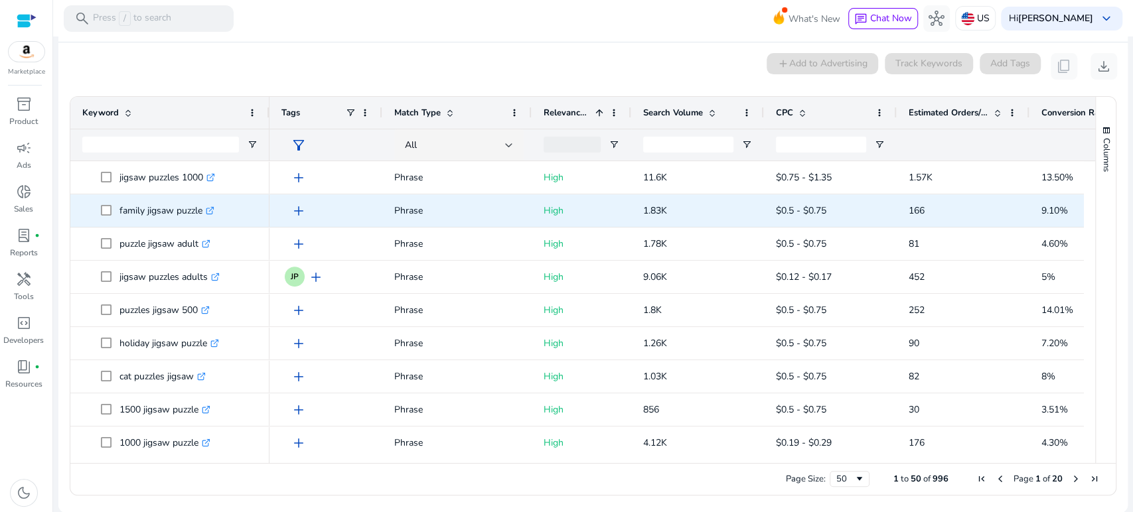
scroll to position [664, 0]
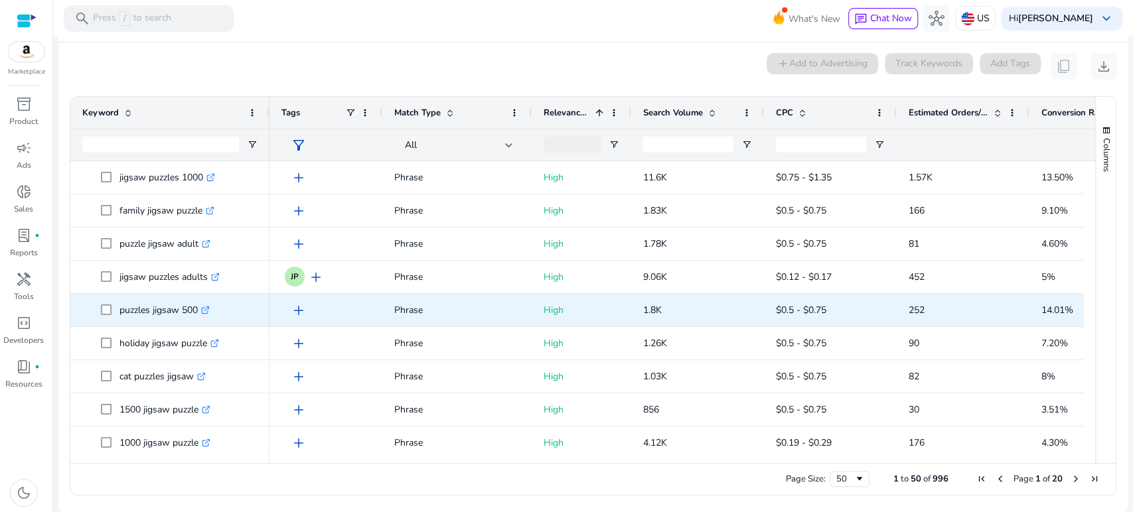
click at [297, 307] on span "add" at bounding box center [299, 311] width 16 height 16
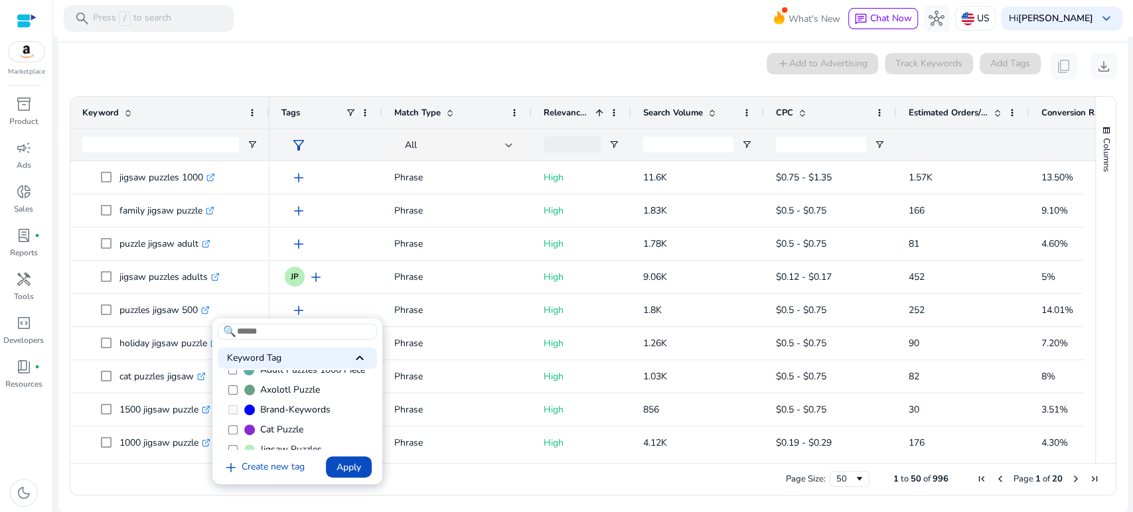
scroll to position [0, 0]
click at [354, 466] on span "Apply" at bounding box center [348, 468] width 25 height 14
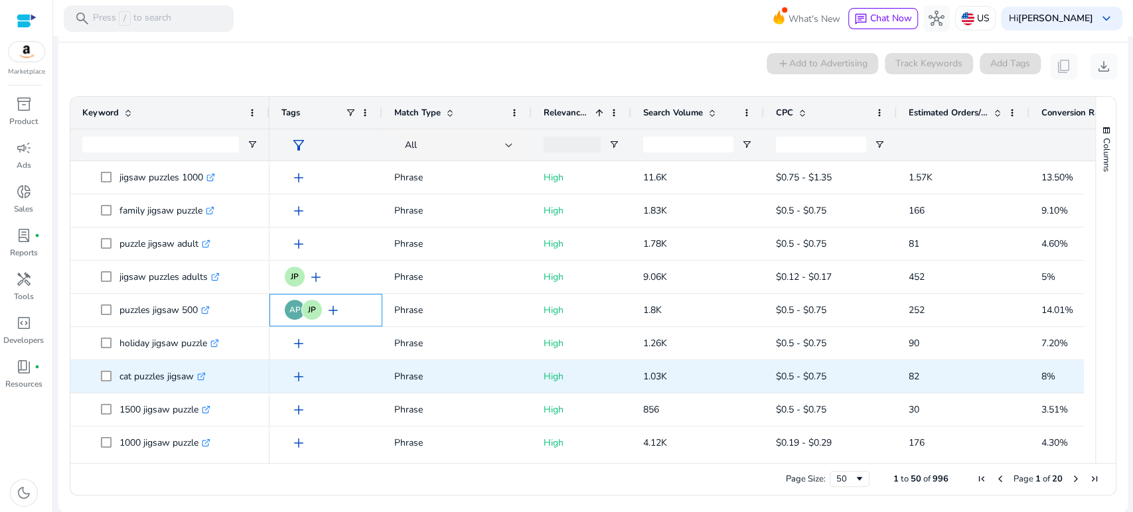
scroll to position [727, 0]
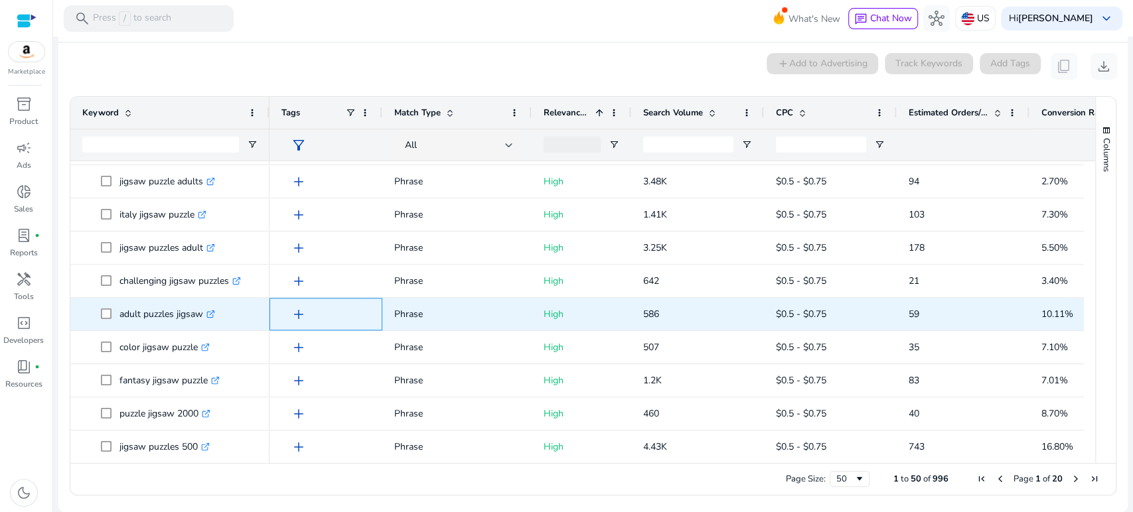
click at [301, 312] on span "add" at bounding box center [299, 315] width 16 height 16
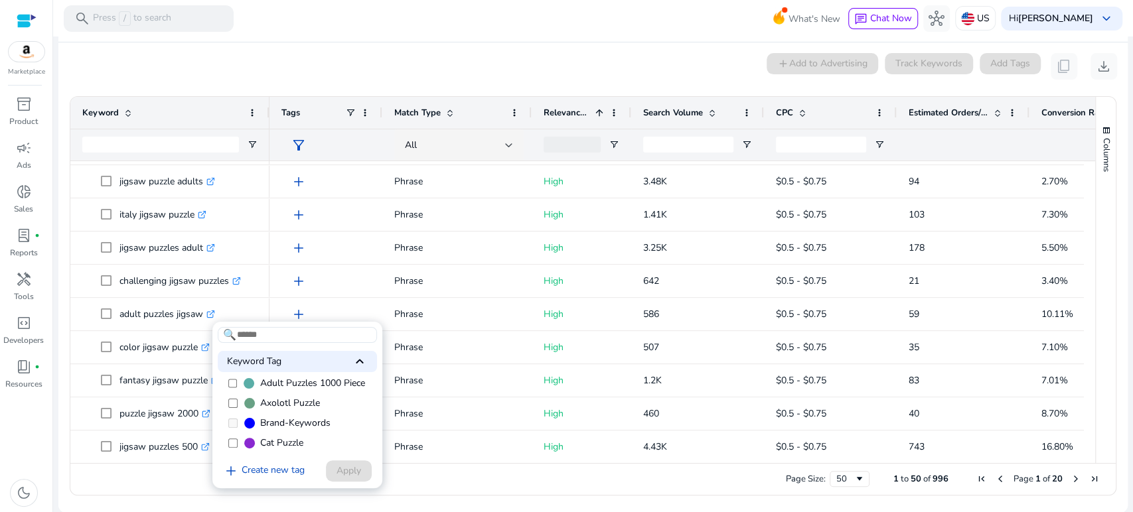
click at [283, 380] on span "Adult Puzzles 1000 Piece" at bounding box center [311, 383] width 105 height 13
click at [344, 469] on span "Apply" at bounding box center [348, 471] width 25 height 14
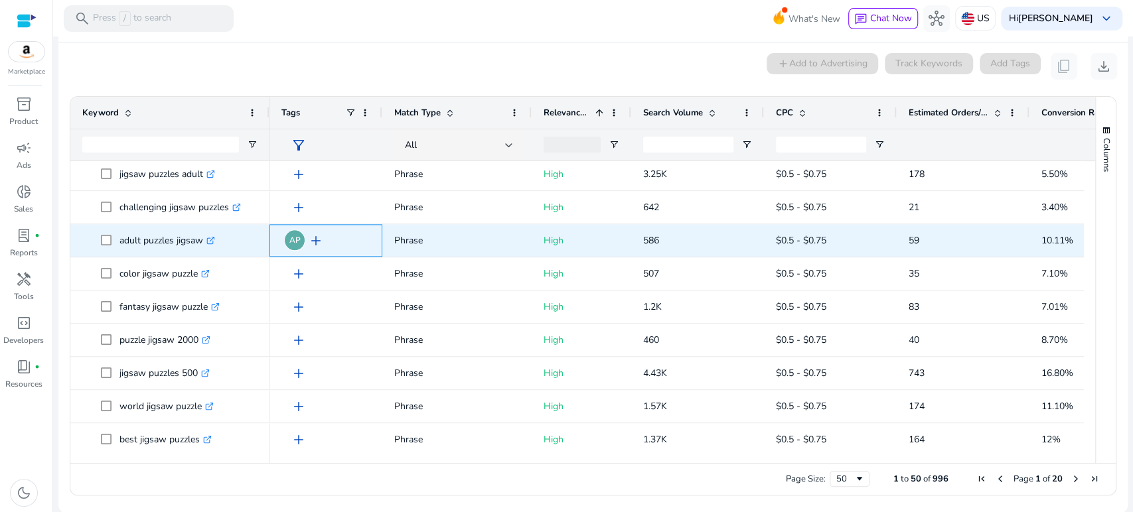
click at [315, 241] on span "add" at bounding box center [316, 241] width 16 height 16
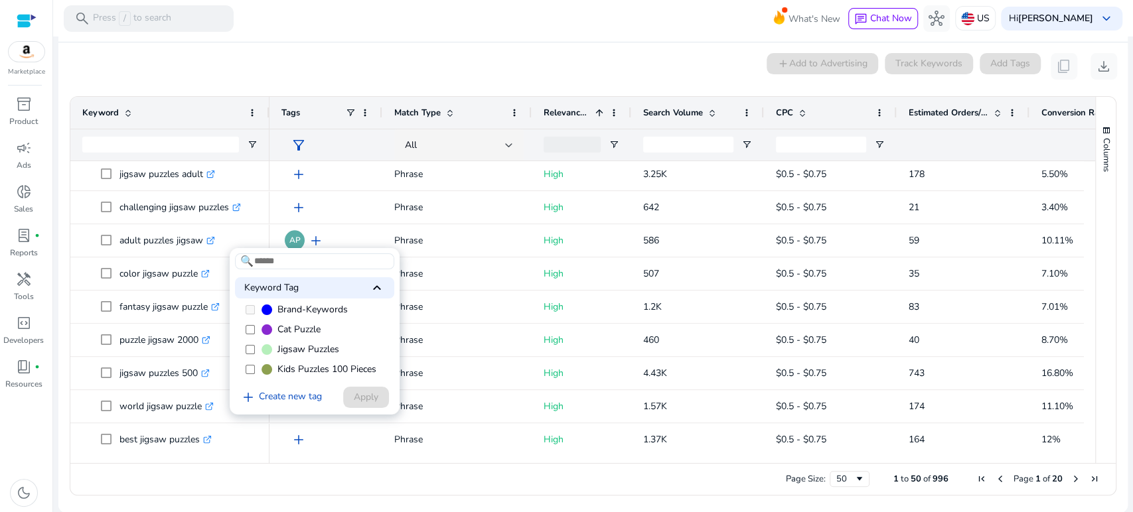
click at [255, 350] on label "Jigsaw Puzzles" at bounding box center [314, 350] width 159 height 20
click at [357, 397] on span "Apply" at bounding box center [366, 397] width 25 height 14
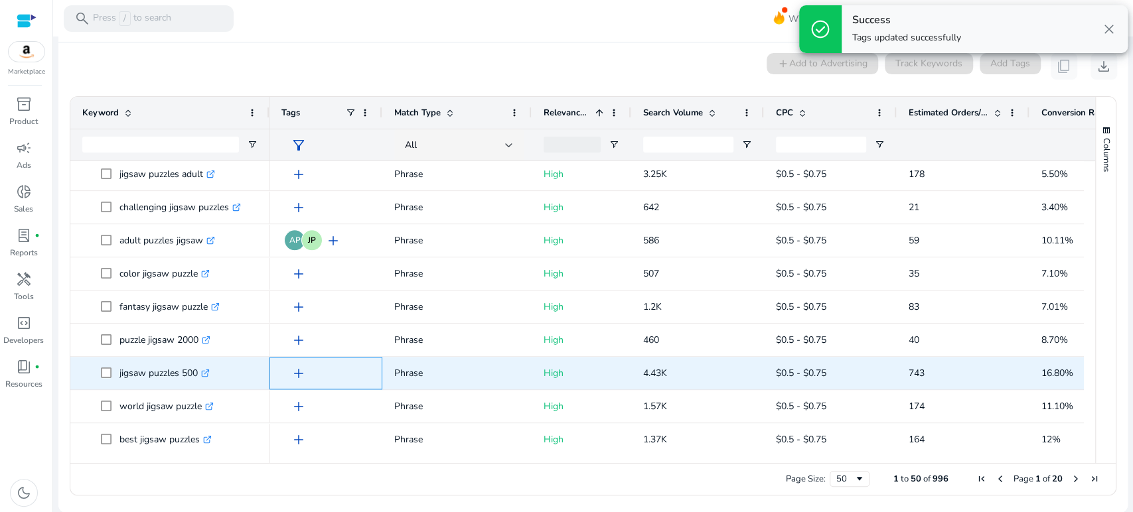
click at [297, 372] on span "add" at bounding box center [299, 374] width 16 height 16
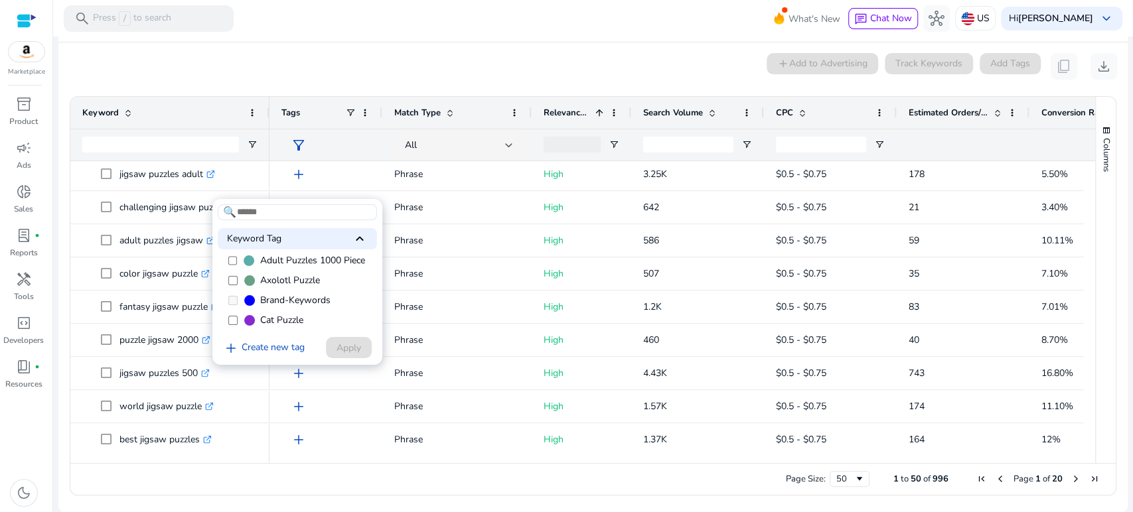
click at [271, 265] on span "Adult Puzzles 1000 Piece" at bounding box center [311, 260] width 105 height 13
click at [253, 300] on span at bounding box center [249, 300] width 11 height 11
click at [348, 346] on span "Apply" at bounding box center [348, 348] width 25 height 14
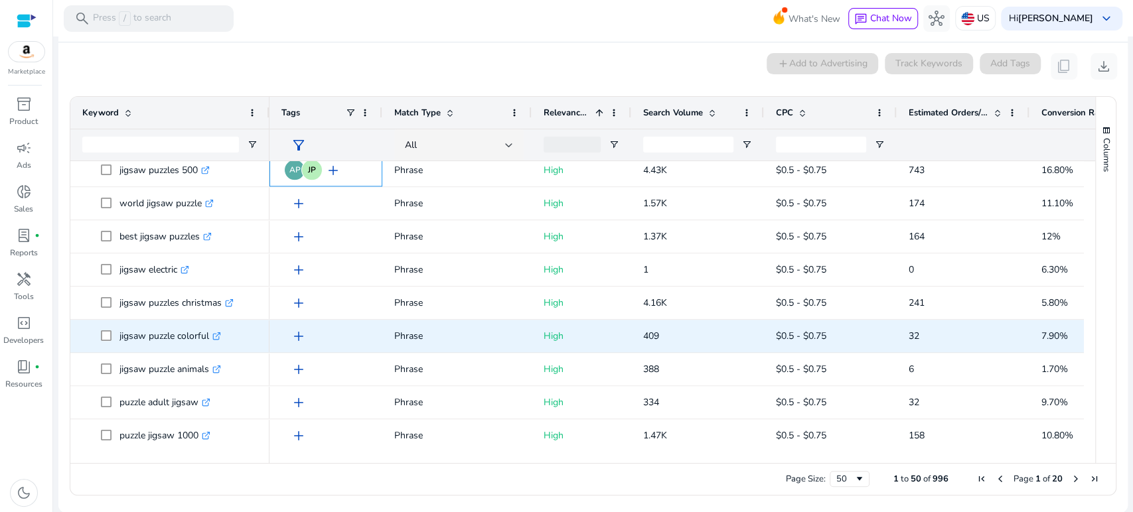
scroll to position [1253, 0]
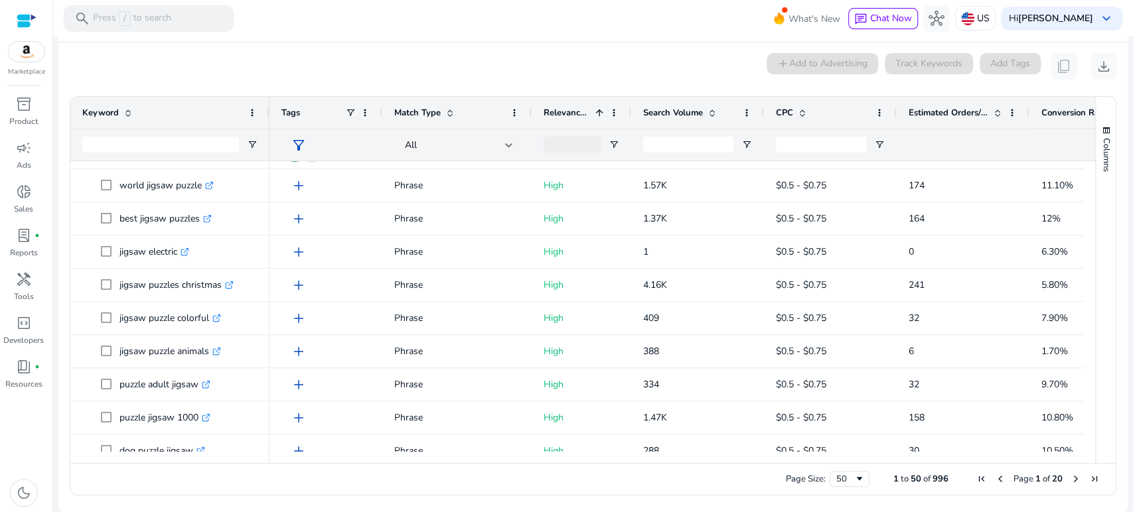
click at [354, 65] on div "0 keyword(s) selected add Add to Advertising Track Keywords Add Tags content_co…" at bounding box center [593, 66] width 1048 height 27
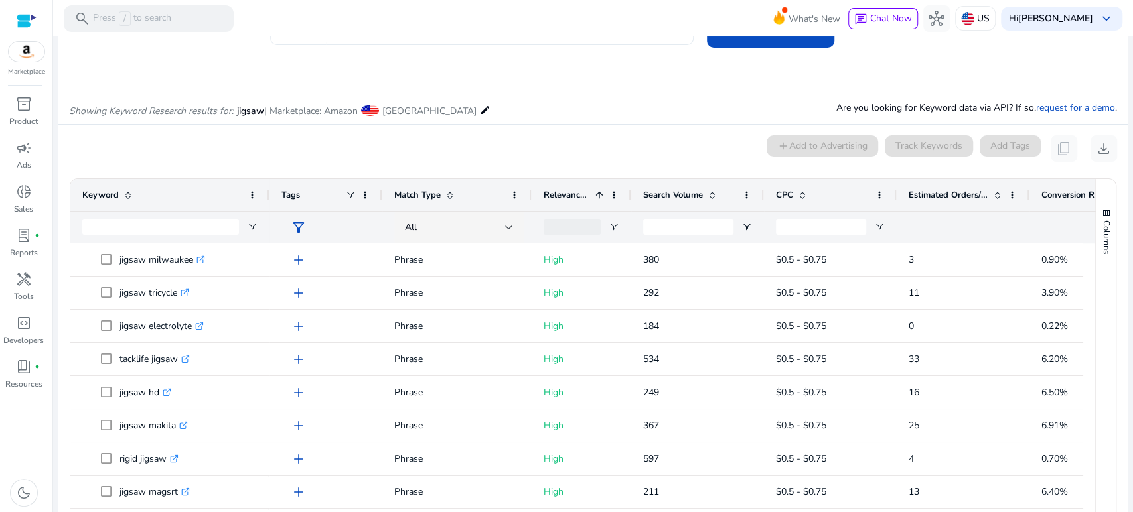
scroll to position [0, 0]
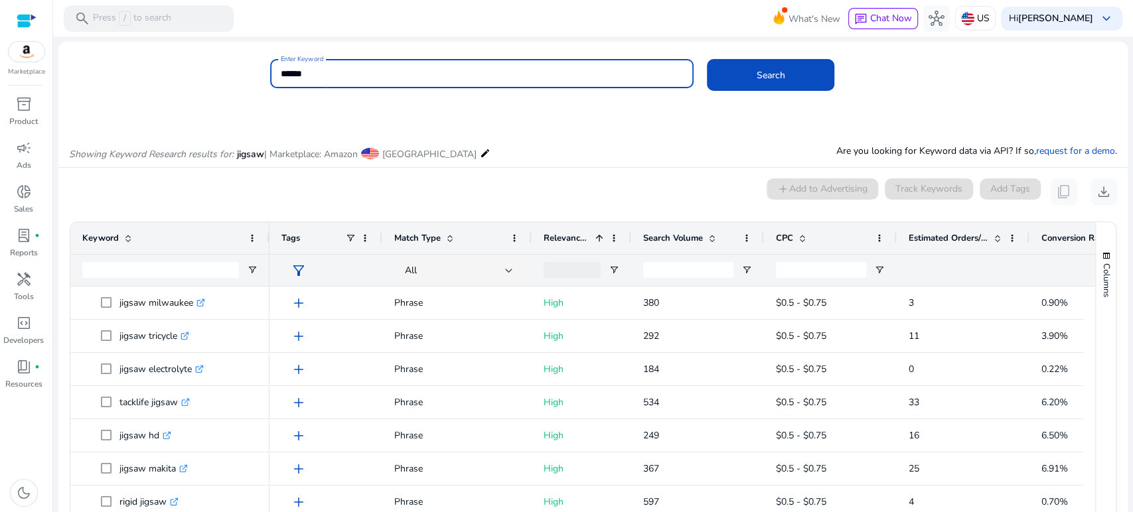
drag, startPoint x: 331, startPoint y: 72, endPoint x: 234, endPoint y: 74, distance: 97.6
click at [234, 74] on div "Enter Keyword ****** Search" at bounding box center [587, 80] width 1058 height 43
type input "*********"
click at [707, 59] on button "Search" at bounding box center [770, 75] width 127 height 32
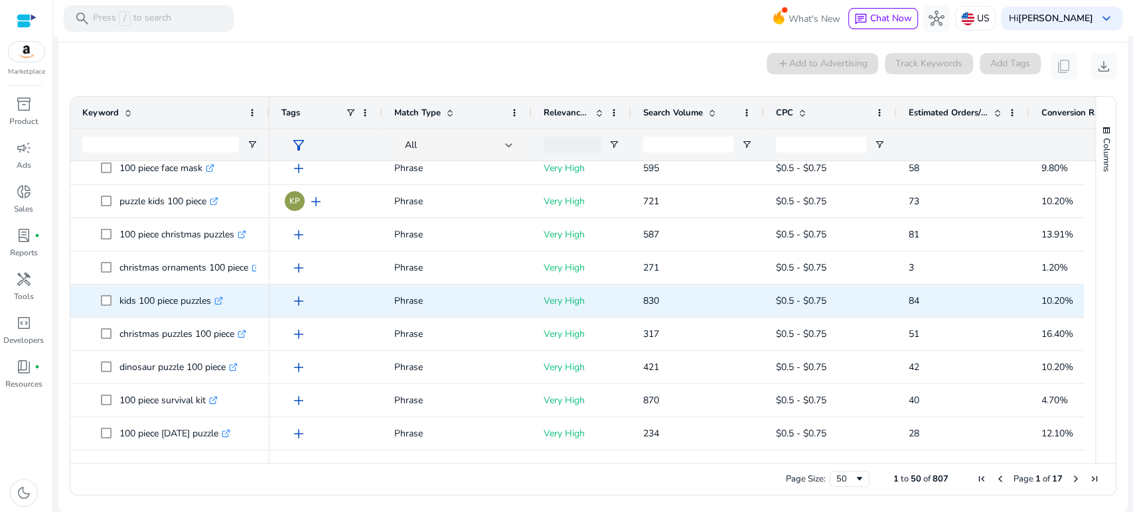
scroll to position [442, 0]
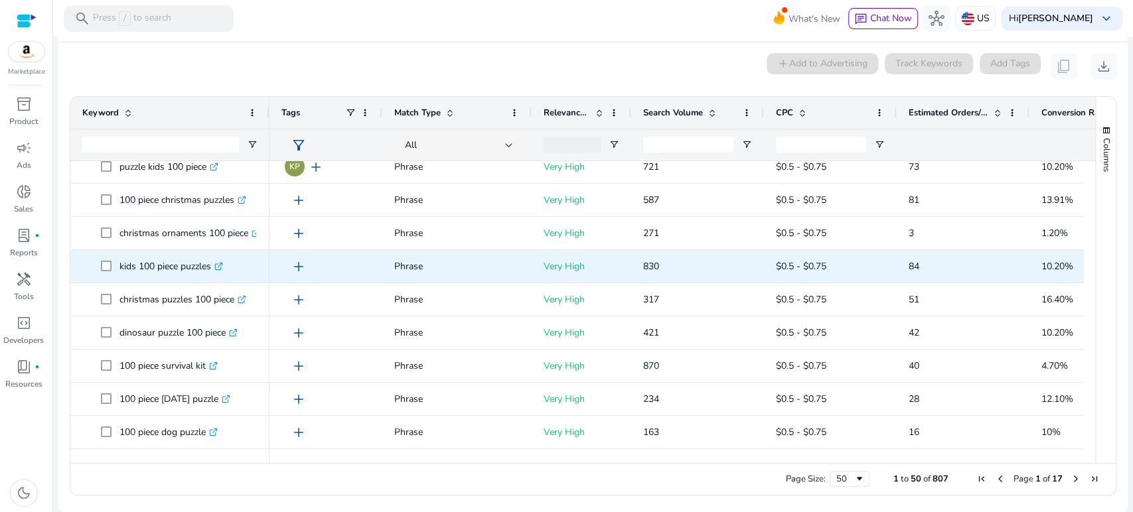
click at [301, 266] on span "add" at bounding box center [299, 267] width 16 height 16
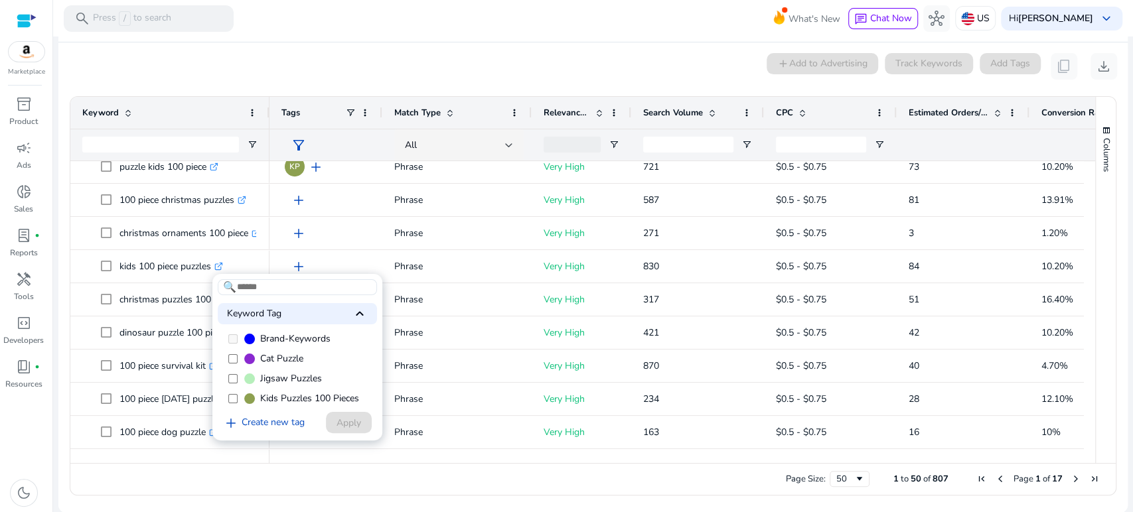
scroll to position [53, 0]
click at [247, 397] on span at bounding box center [249, 395] width 11 height 11
click at [336, 417] on span "Apply" at bounding box center [348, 423] width 25 height 14
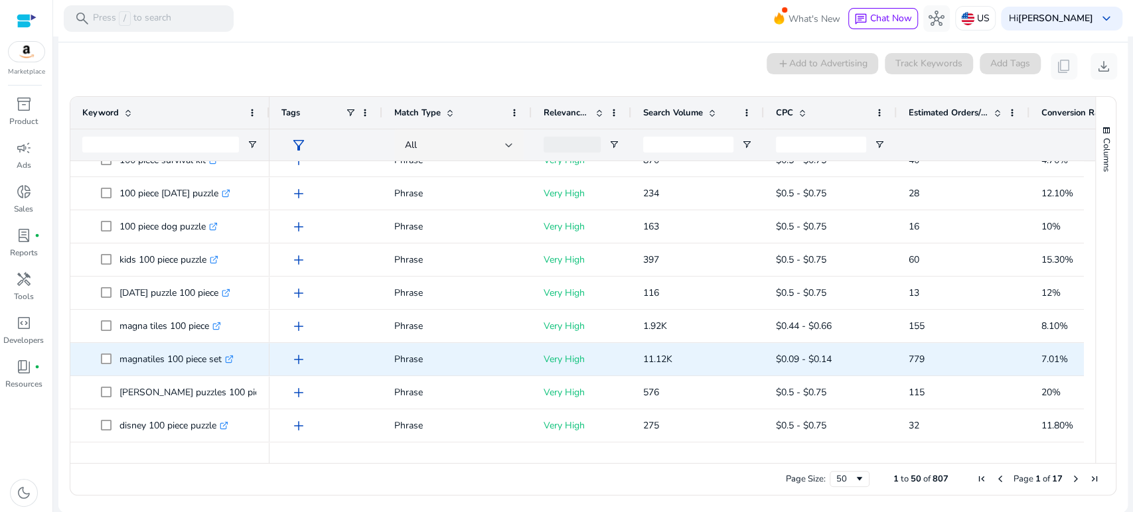
scroll to position [664, 0]
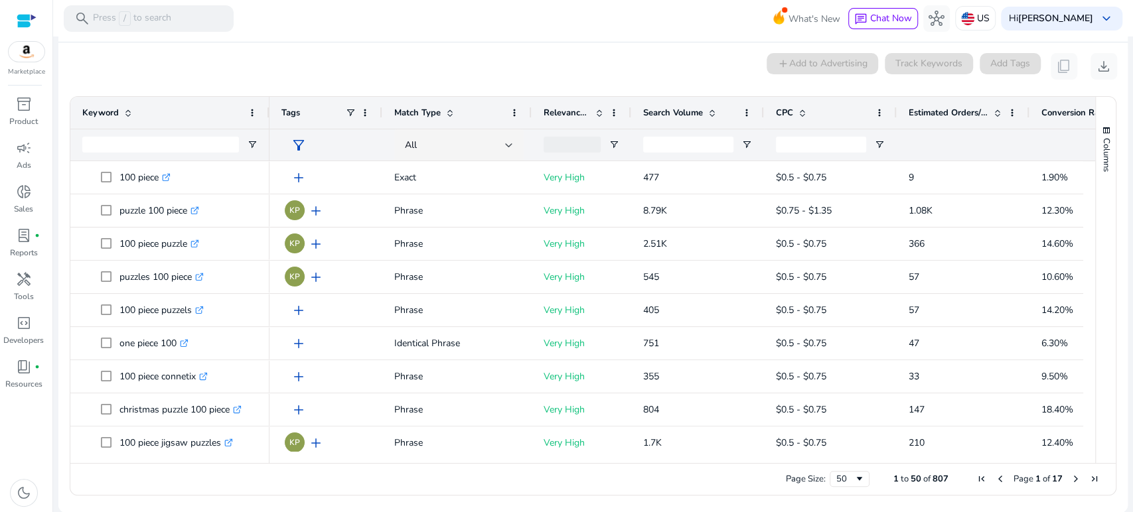
click at [186, 67] on div "0 keyword(s) selected add Add to Advertising Track Keywords Add Tags content_co…" at bounding box center [593, 66] width 1048 height 27
click at [345, 68] on div "0 keyword(s) selected add Add to Advertising Track Keywords Add Tags content_co…" at bounding box center [593, 66] width 1048 height 27
click at [942, 112] on span "Estimated Orders/Month" at bounding box center [948, 113] width 80 height 12
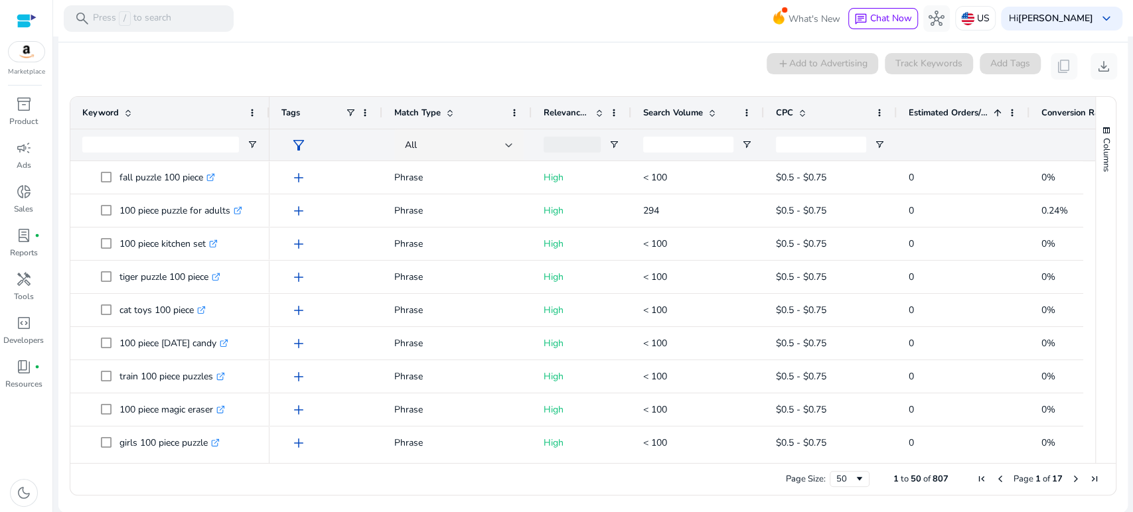
click at [942, 112] on span "Estimated Orders/Month" at bounding box center [948, 113] width 80 height 12
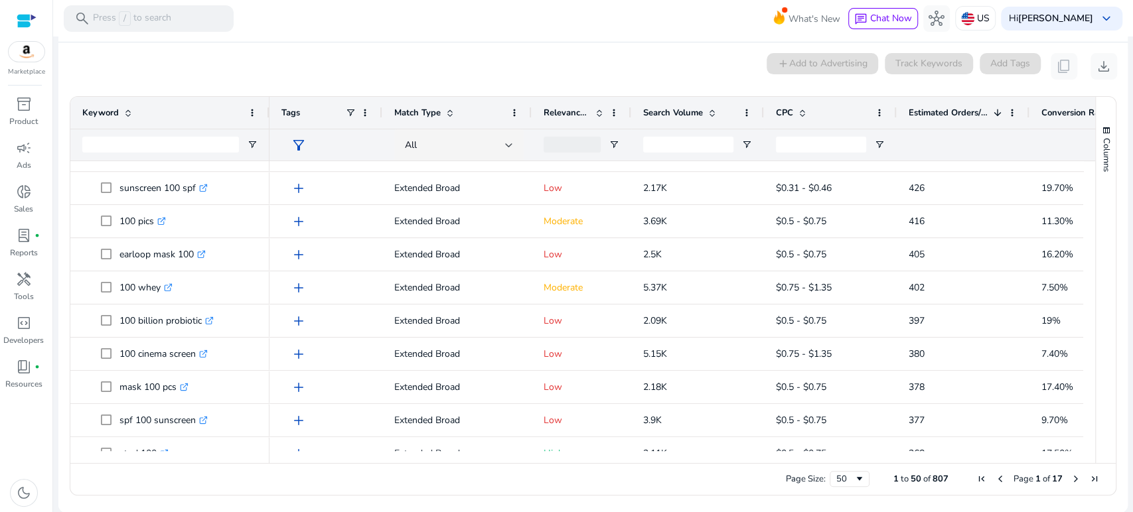
click at [425, 109] on span "Match Type" at bounding box center [417, 113] width 46 height 12
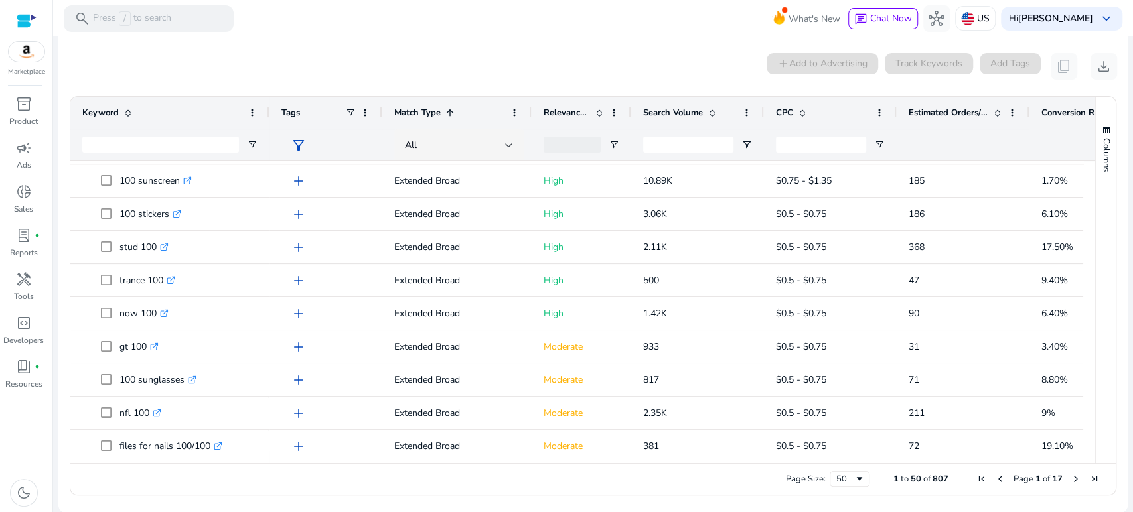
click at [425, 112] on span "Match Type" at bounding box center [417, 113] width 46 height 12
